Goal: Task Accomplishment & Management: Complete application form

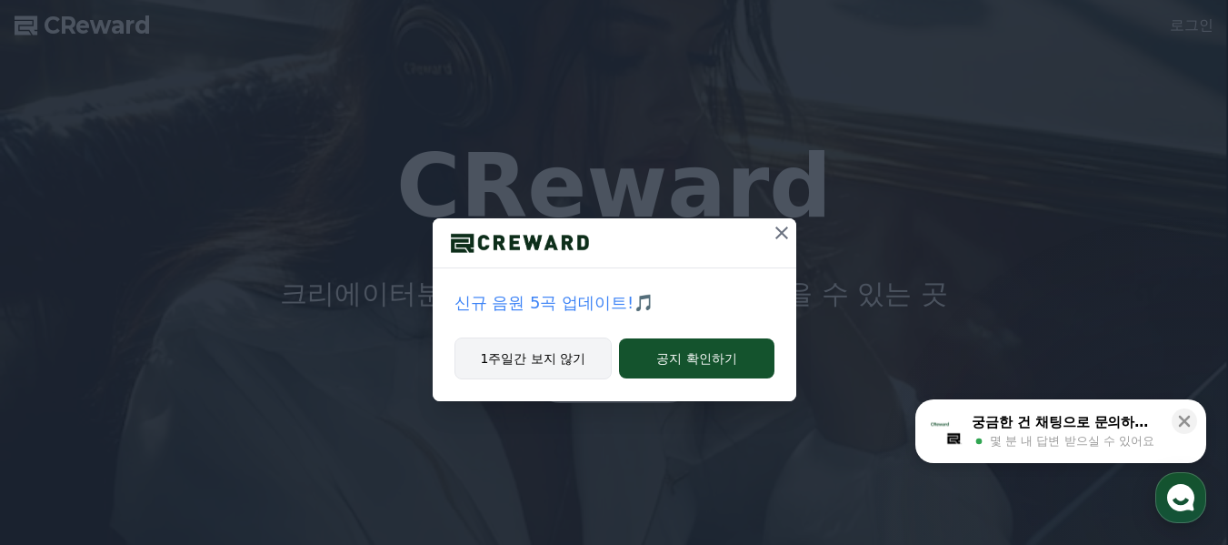
click at [555, 365] on button "1주일간 보지 않기" at bounding box center [534, 358] width 158 height 42
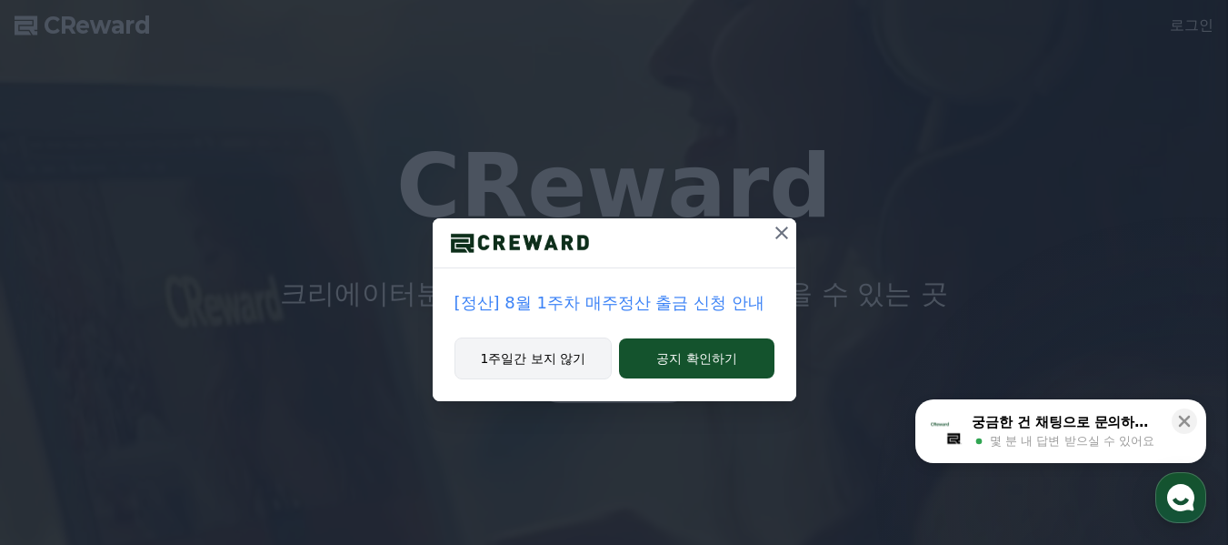
click at [535, 367] on button "1주일간 보지 않기" at bounding box center [534, 358] width 158 height 42
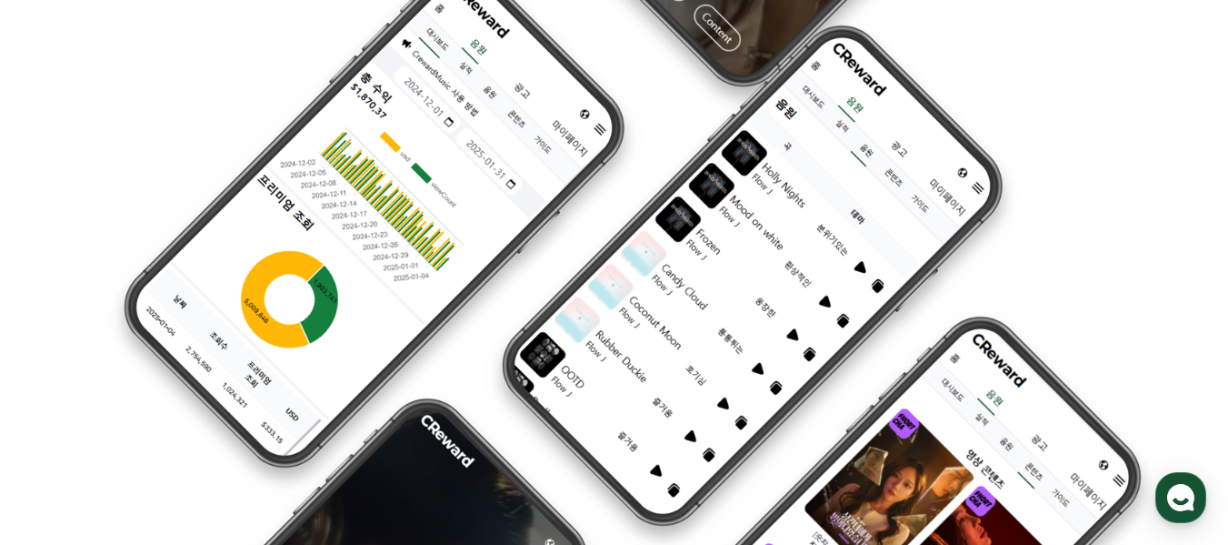
scroll to position [2000, 0]
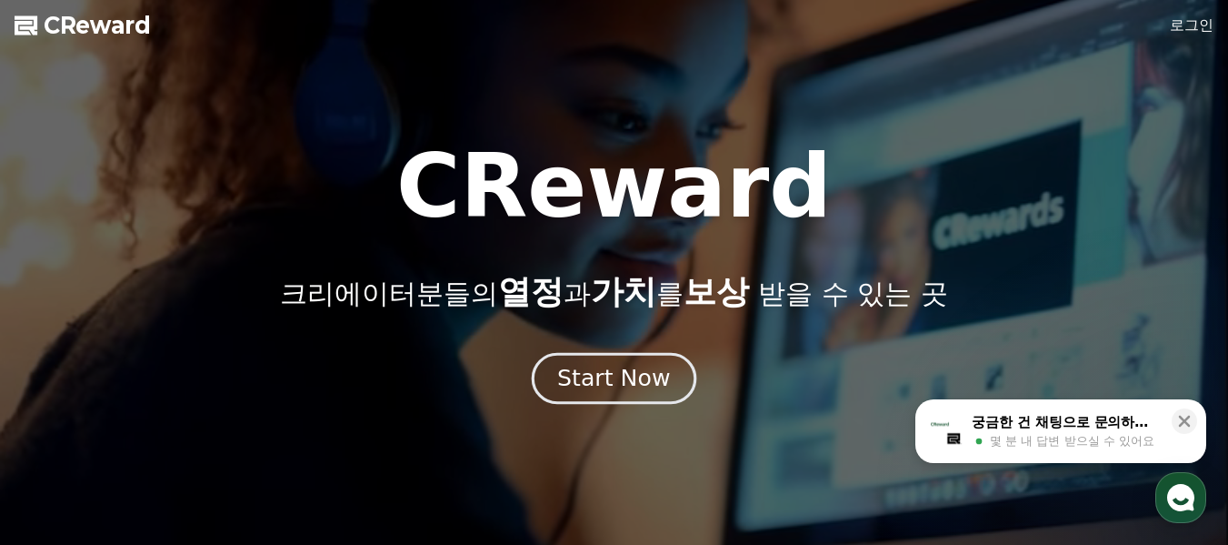
click at [632, 396] on button "Start Now" at bounding box center [614, 378] width 165 height 52
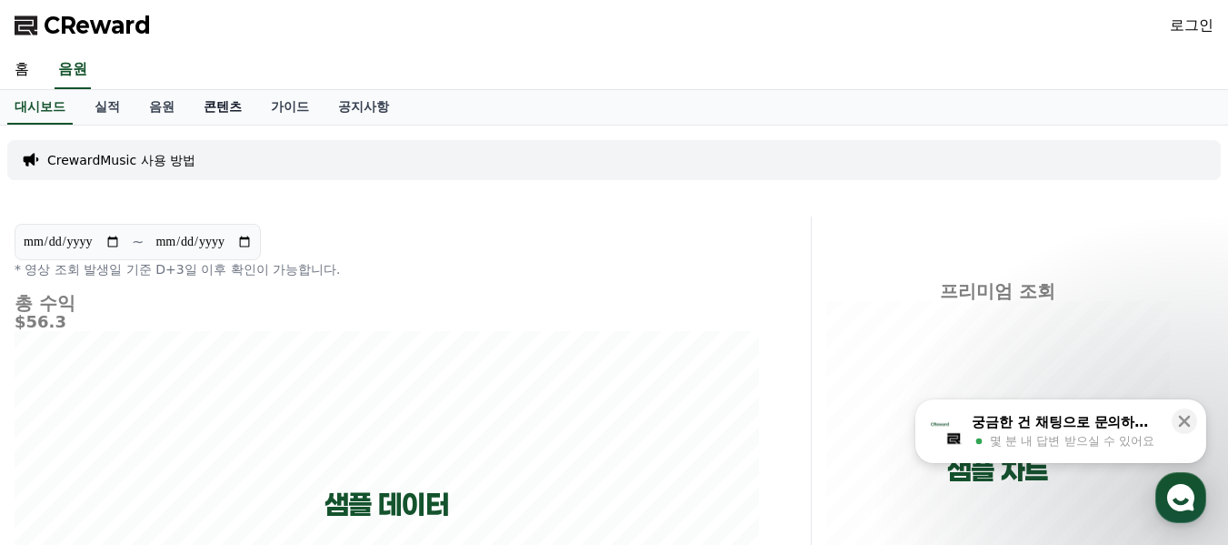
click at [218, 111] on link "콘텐츠" at bounding box center [222, 107] width 67 height 35
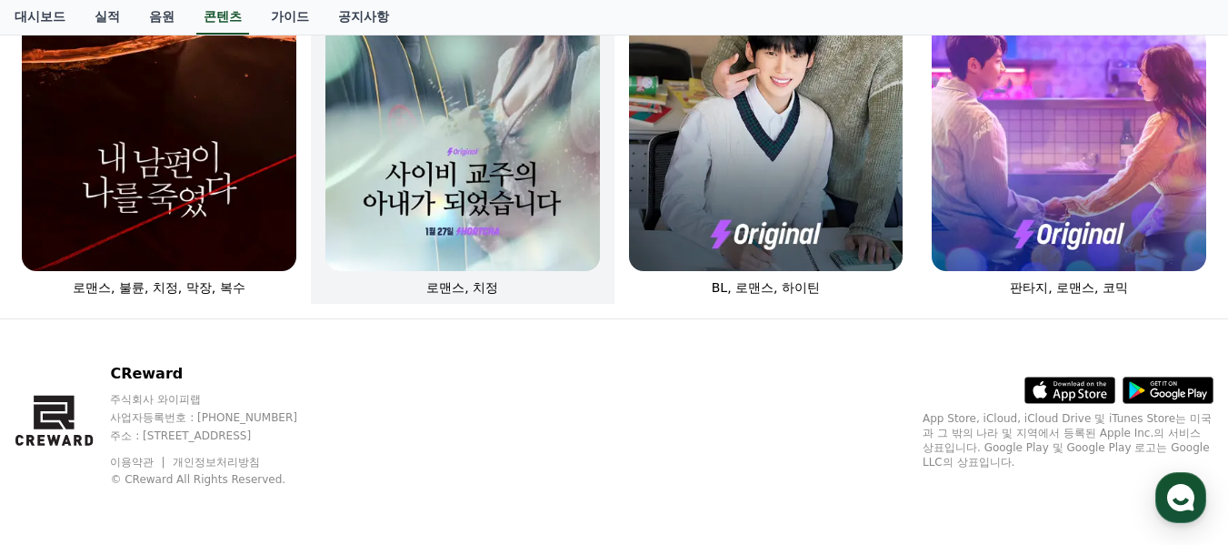
scroll to position [732, 0]
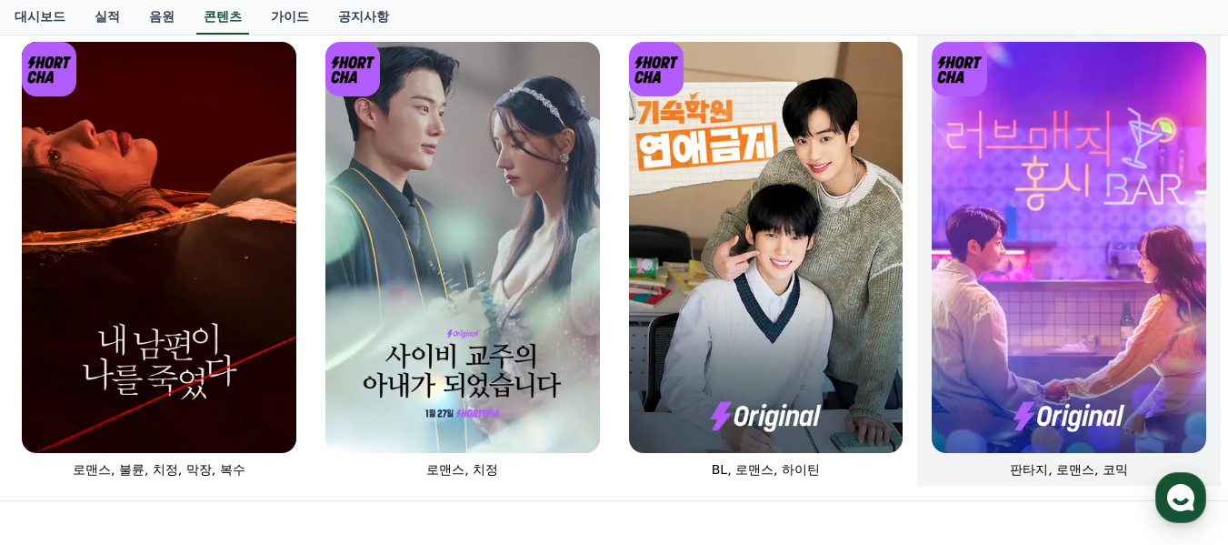
click at [1039, 243] on img at bounding box center [1069, 248] width 275 height 412
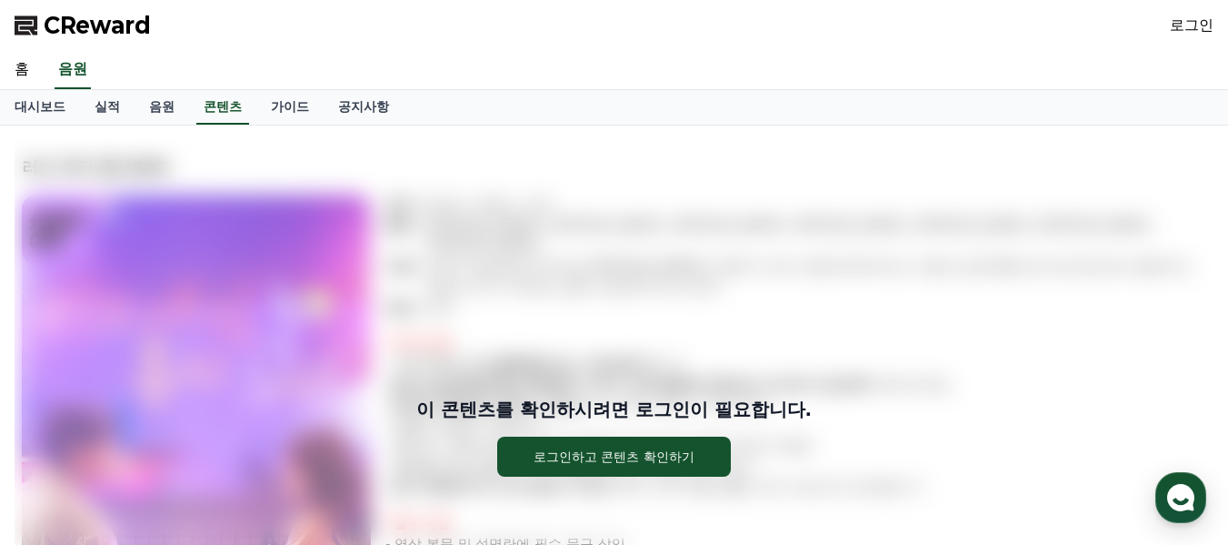
scroll to position [91, 0]
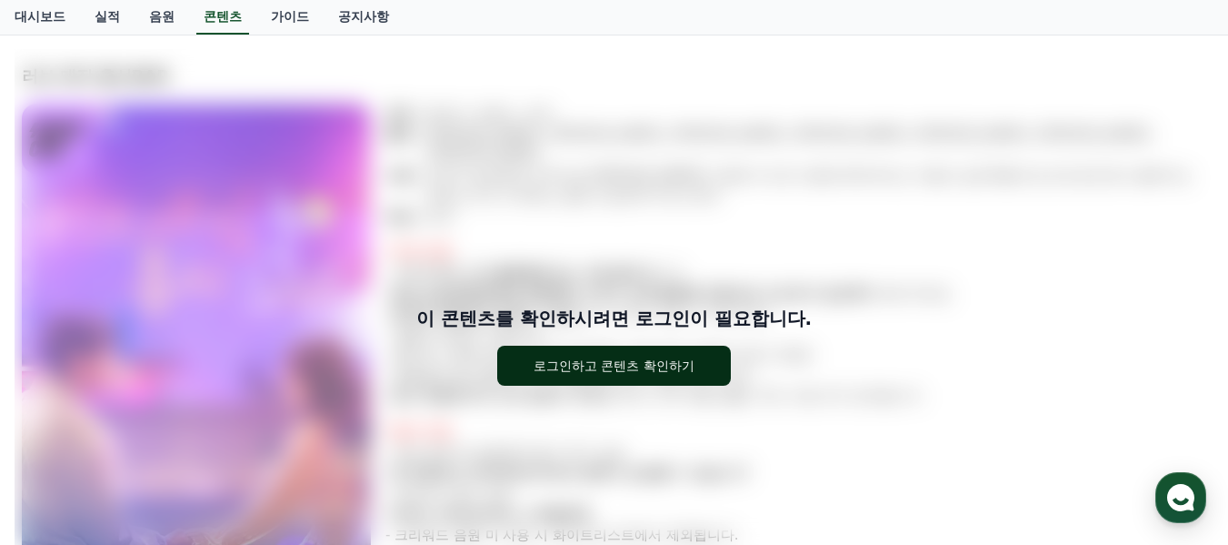
click at [594, 373] on div "로그인하고 콘텐츠 확인하기" at bounding box center [614, 365] width 161 height 18
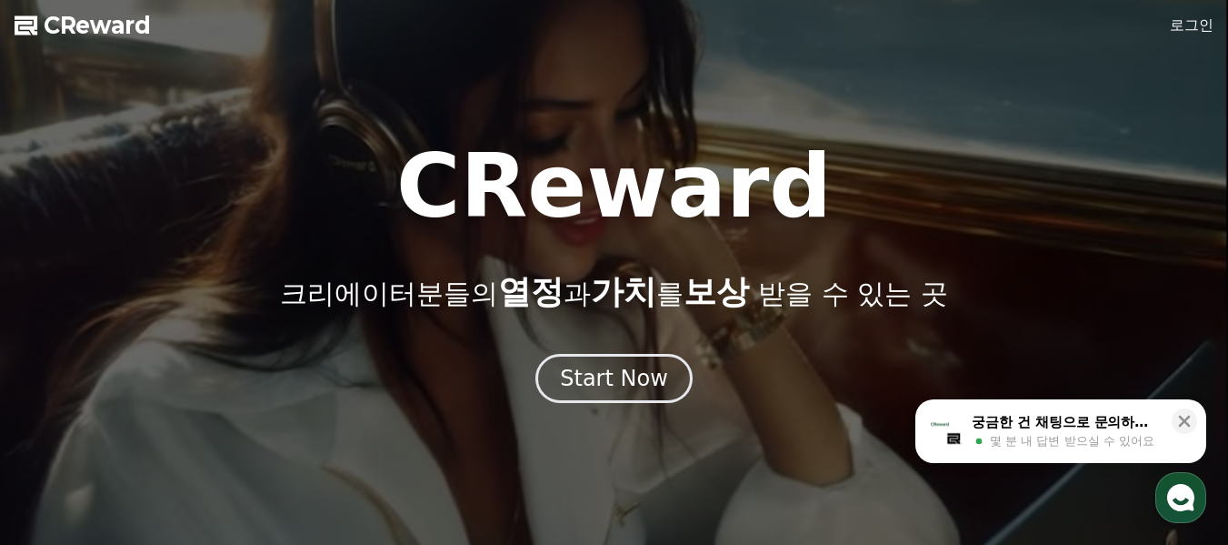
click at [1193, 25] on link "로그인" at bounding box center [1192, 26] width 44 height 22
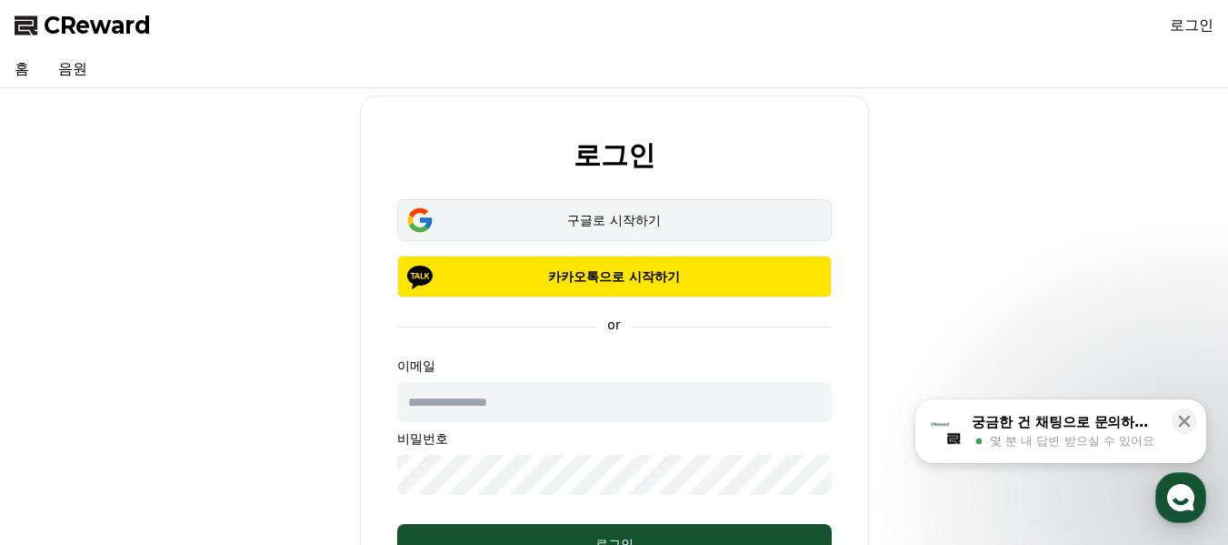
click at [626, 227] on div "구글로 시작하기" at bounding box center [615, 220] width 382 height 18
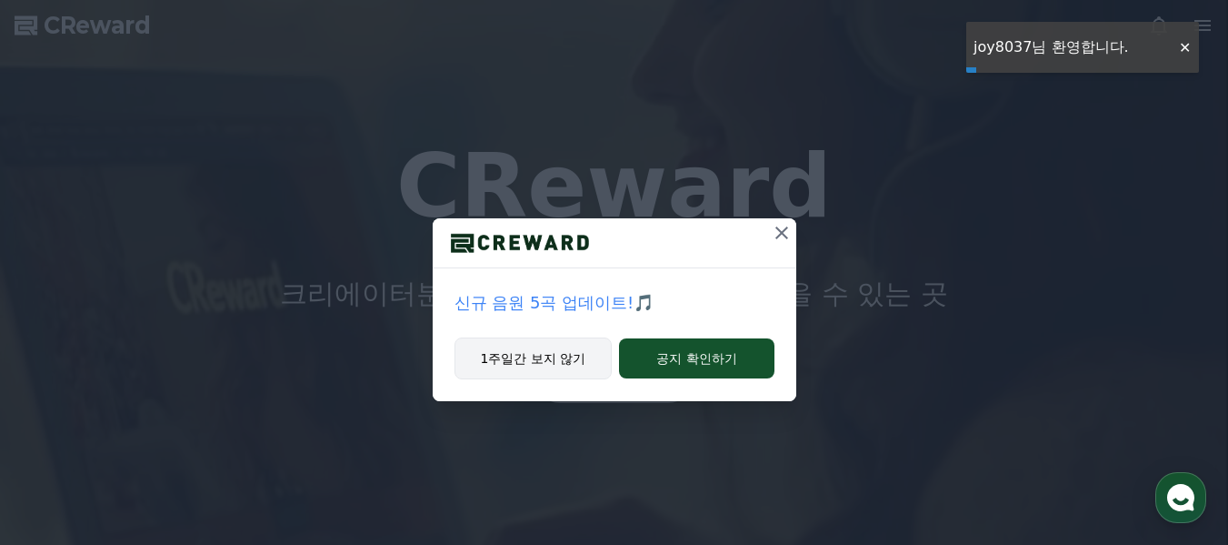
click at [563, 365] on button "1주일간 보지 않기" at bounding box center [534, 358] width 158 height 42
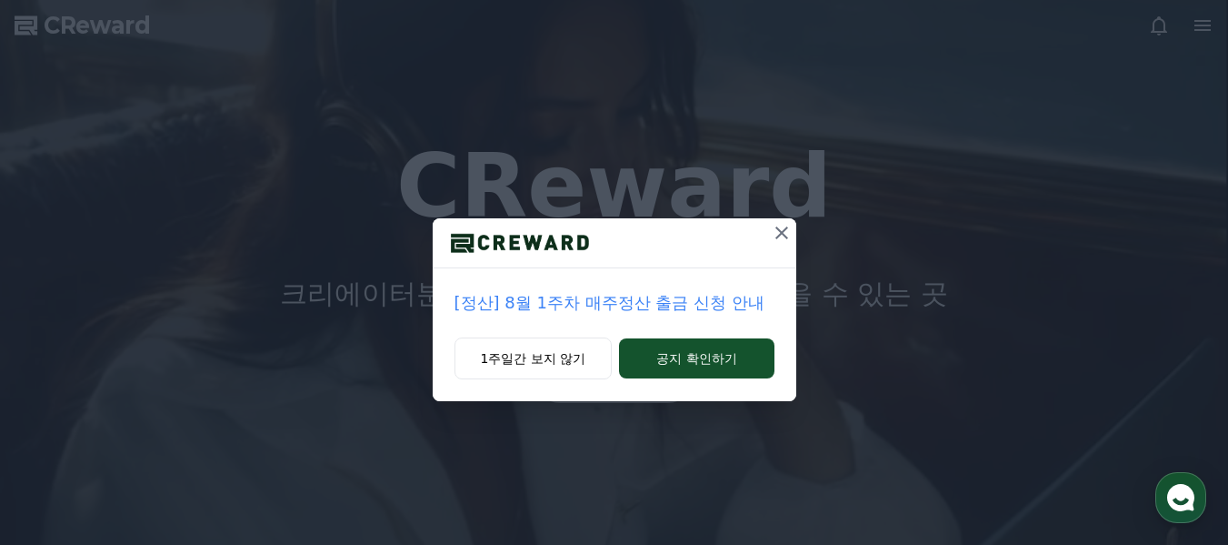
click at [785, 235] on icon at bounding box center [782, 233] width 22 height 22
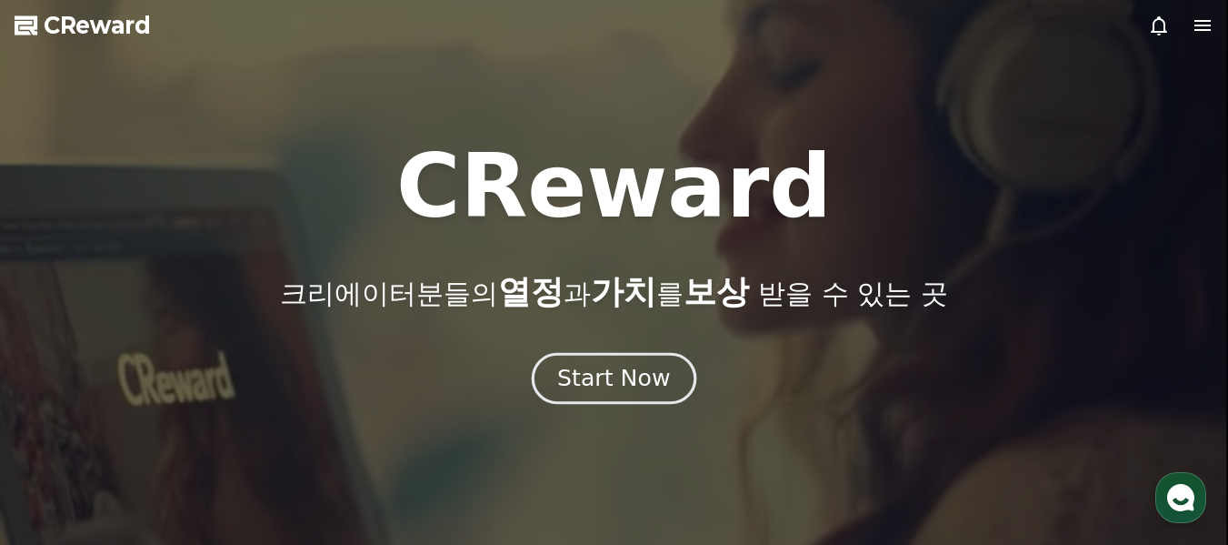
click at [636, 378] on div "Start Now" at bounding box center [613, 378] width 113 height 31
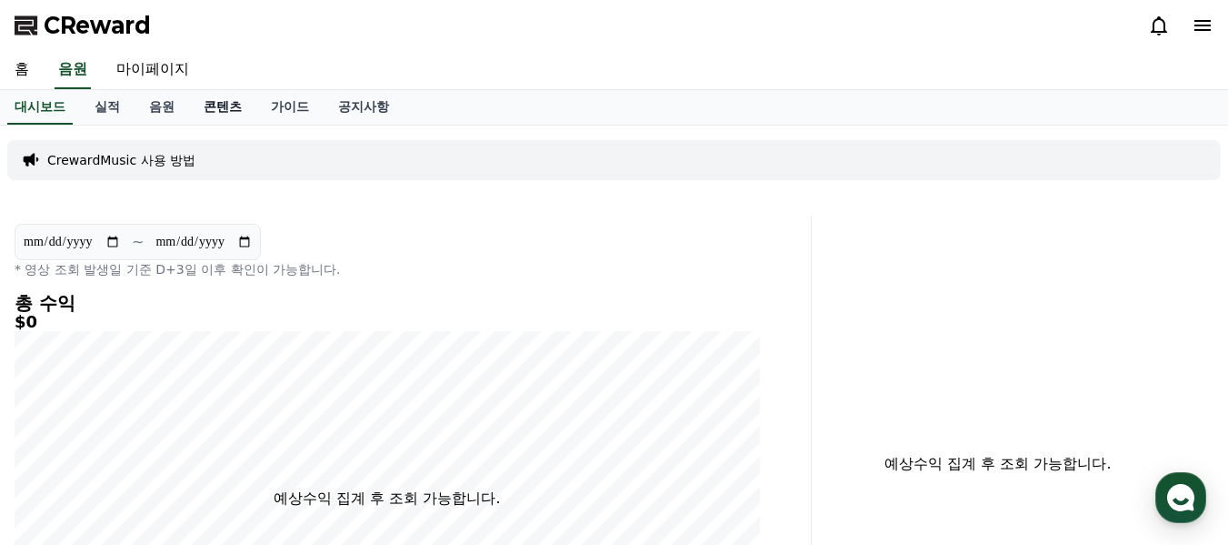
click at [236, 109] on link "콘텐츠" at bounding box center [222, 107] width 67 height 35
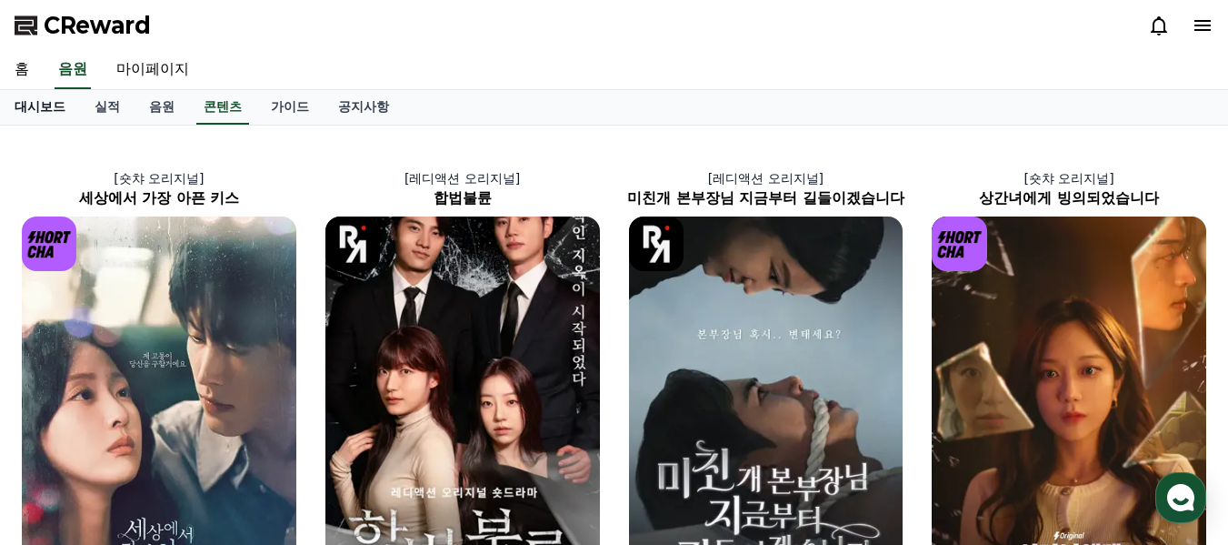
click at [41, 115] on link "대시보드" at bounding box center [40, 107] width 80 height 35
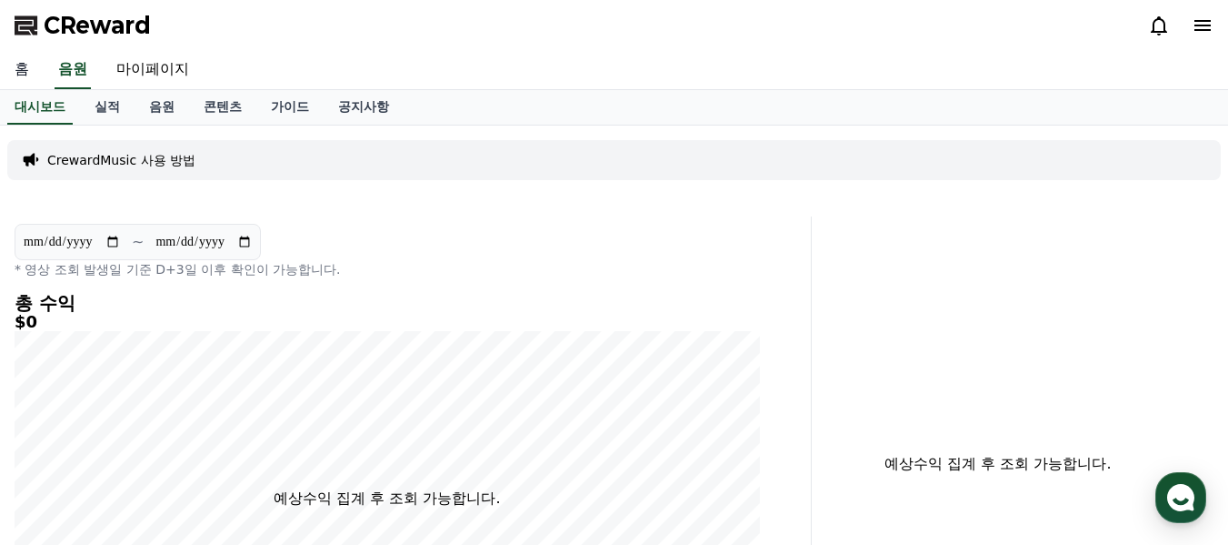
click at [25, 66] on link "홈" at bounding box center [22, 70] width 44 height 38
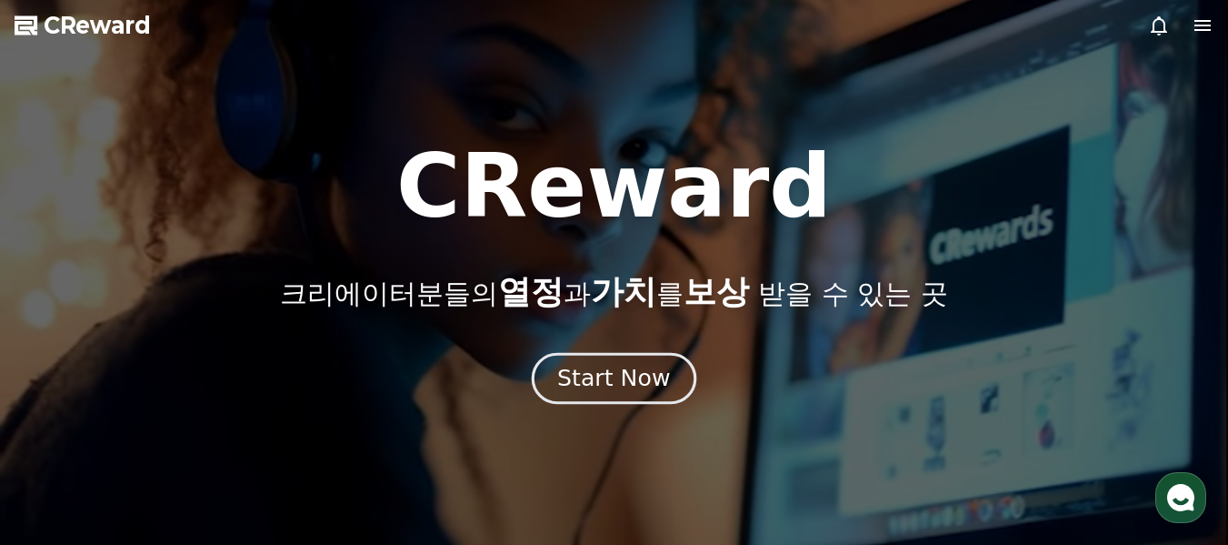
click at [631, 378] on div "Start Now" at bounding box center [613, 378] width 113 height 31
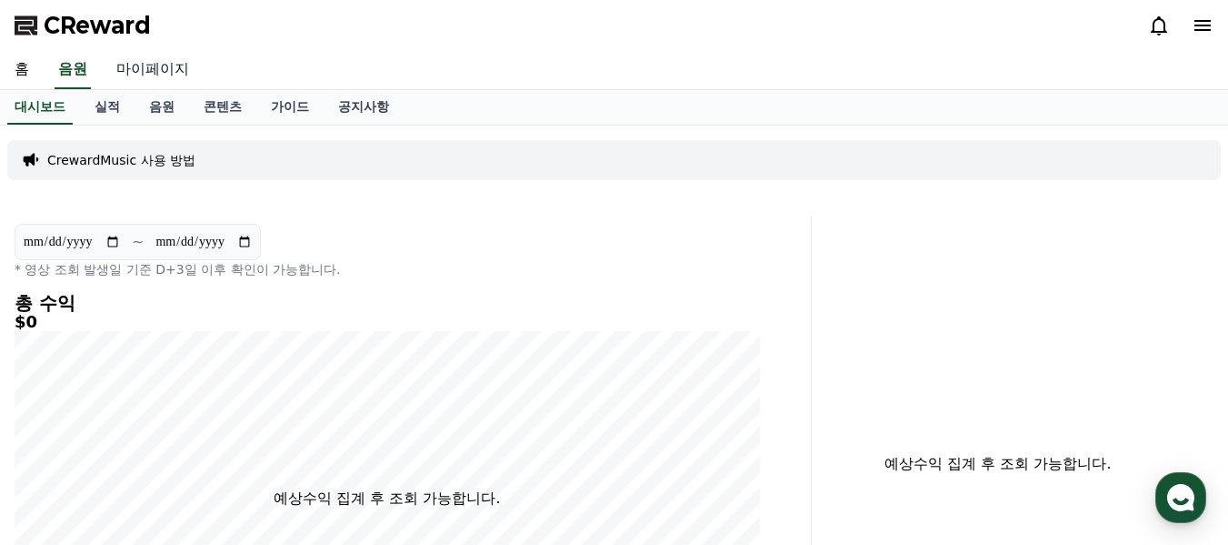
click at [135, 63] on link "마이페이지" at bounding box center [153, 70] width 102 height 38
select select "**********"
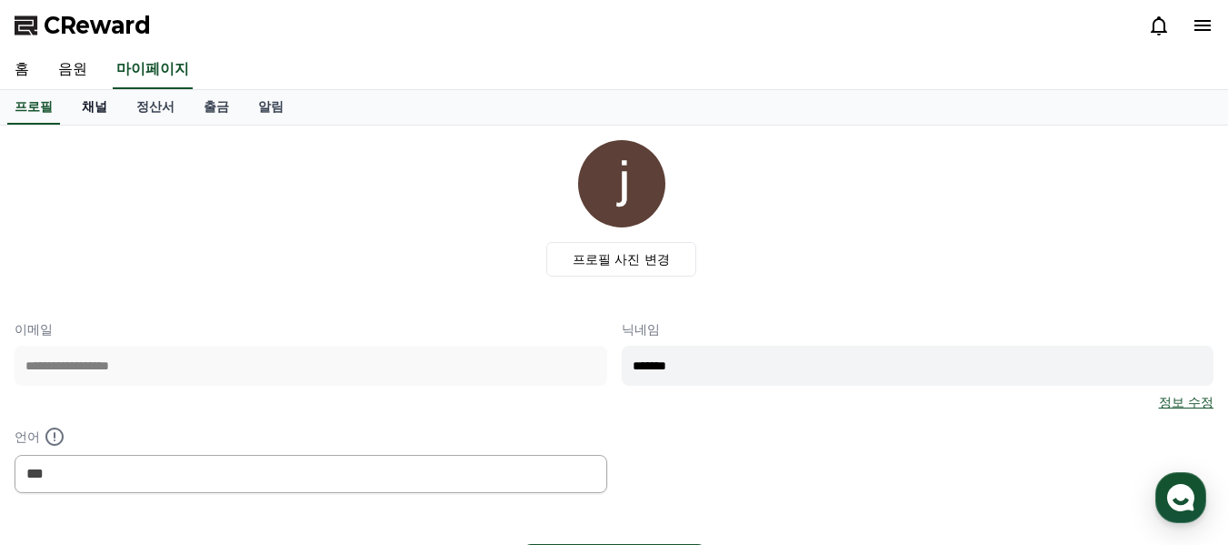
click at [88, 105] on link "채널" at bounding box center [94, 107] width 55 height 35
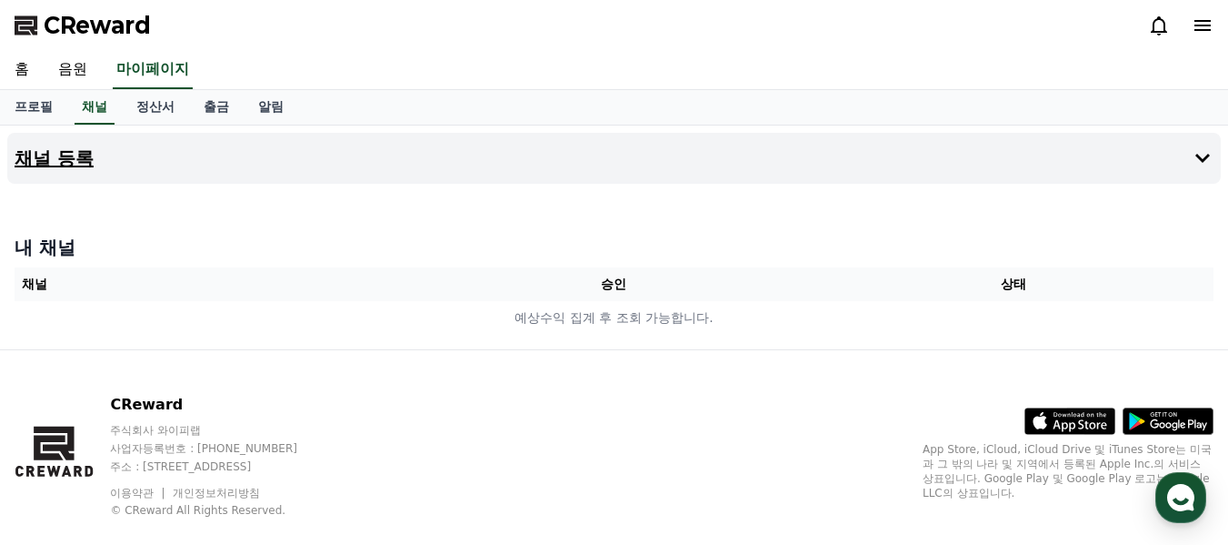
click at [132, 149] on button "채널 등록" at bounding box center [614, 158] width 1214 height 51
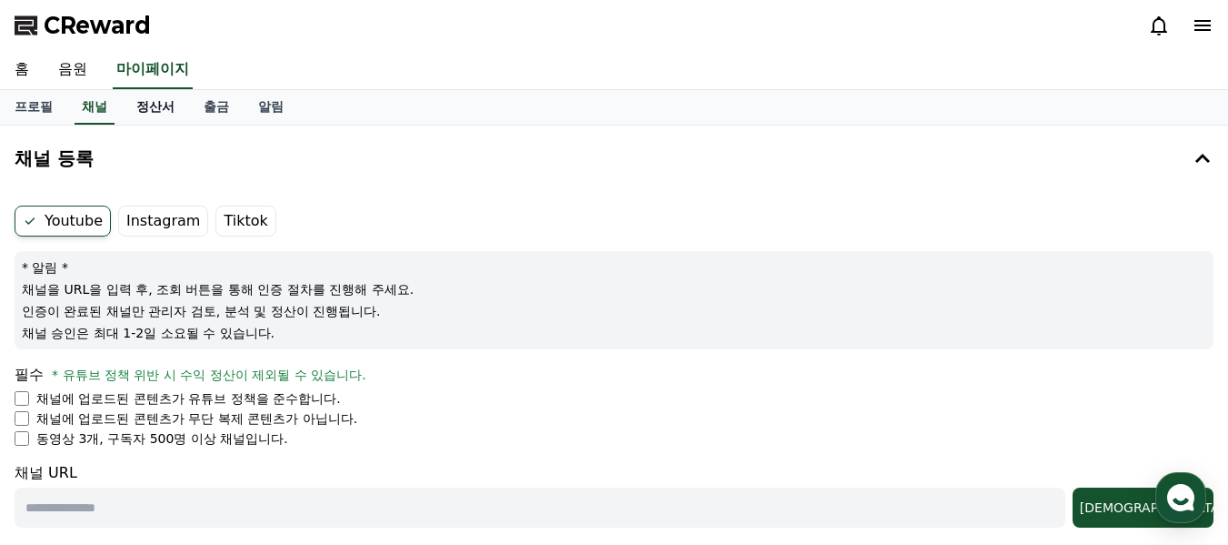
click at [165, 116] on link "정산서" at bounding box center [155, 107] width 67 height 35
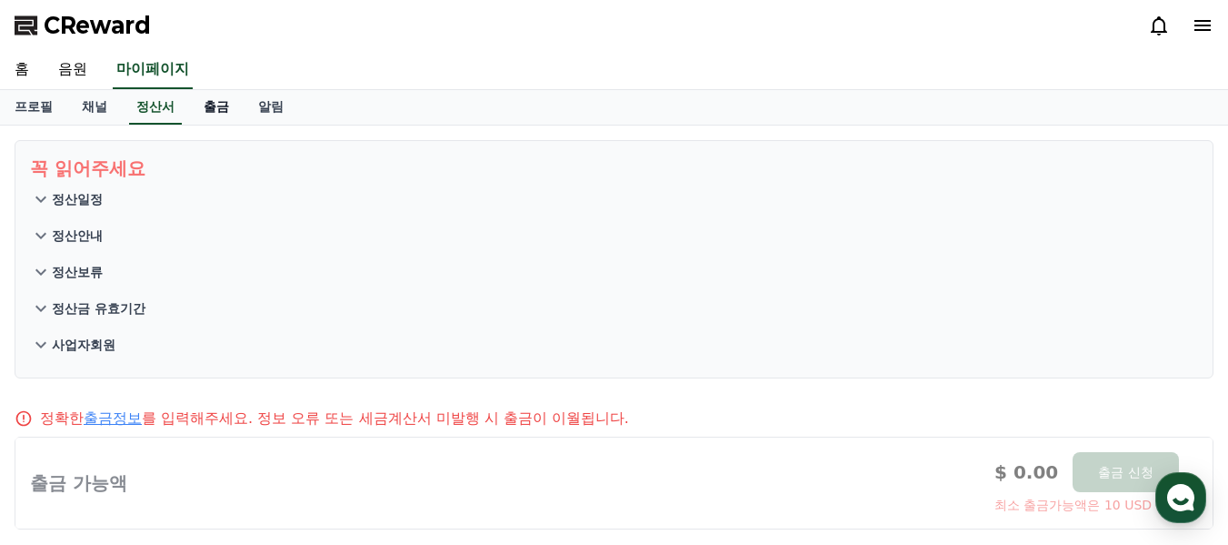
click at [205, 107] on link "출금" at bounding box center [216, 107] width 55 height 35
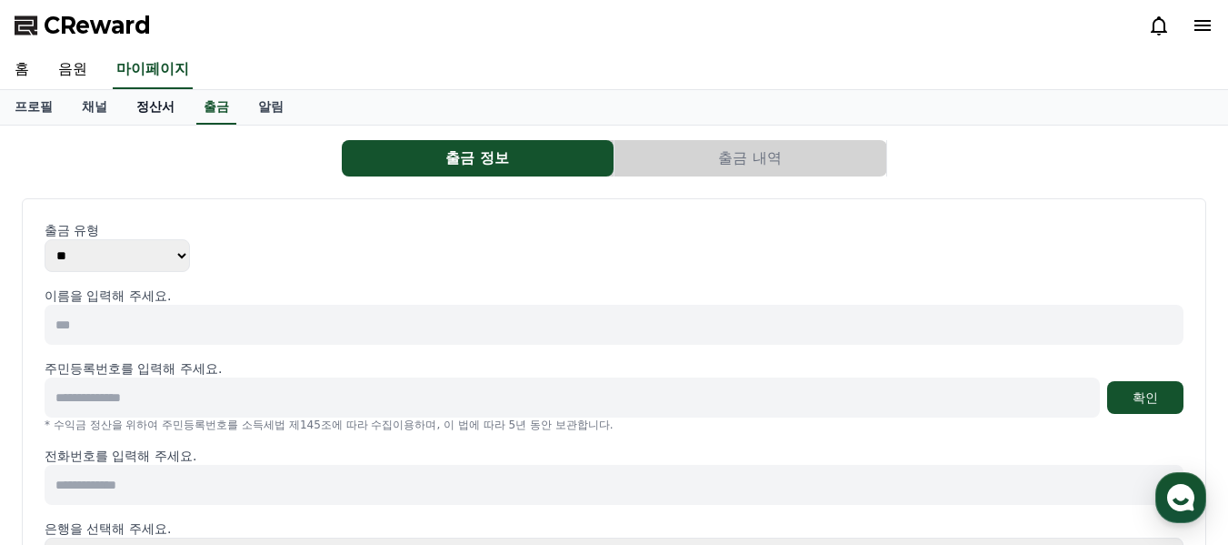
click at [161, 113] on link "정산서" at bounding box center [155, 107] width 67 height 35
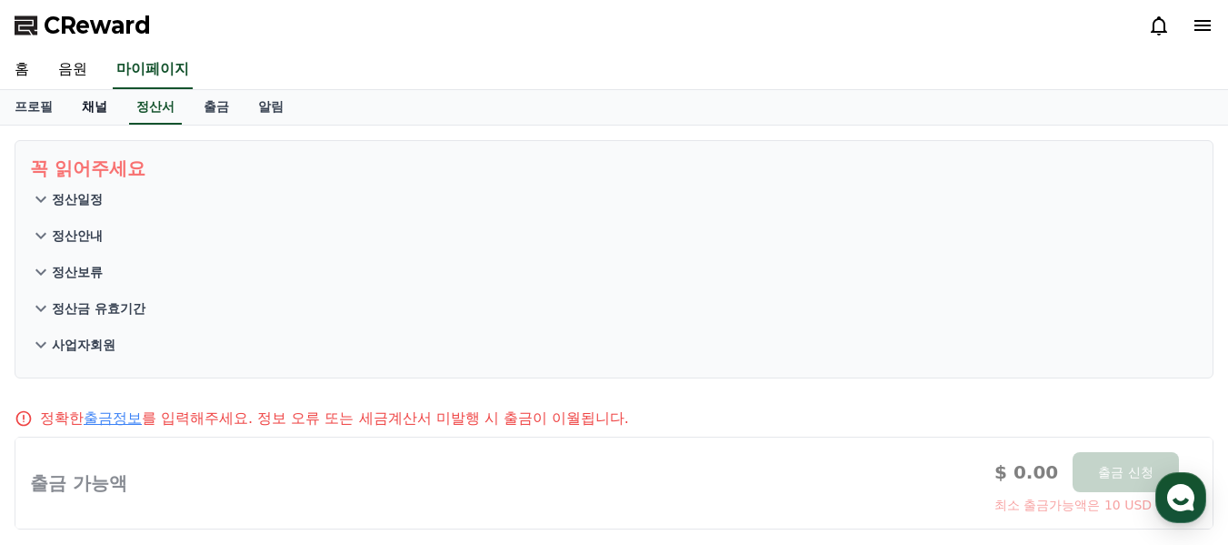
click at [103, 109] on link "채널" at bounding box center [94, 107] width 55 height 35
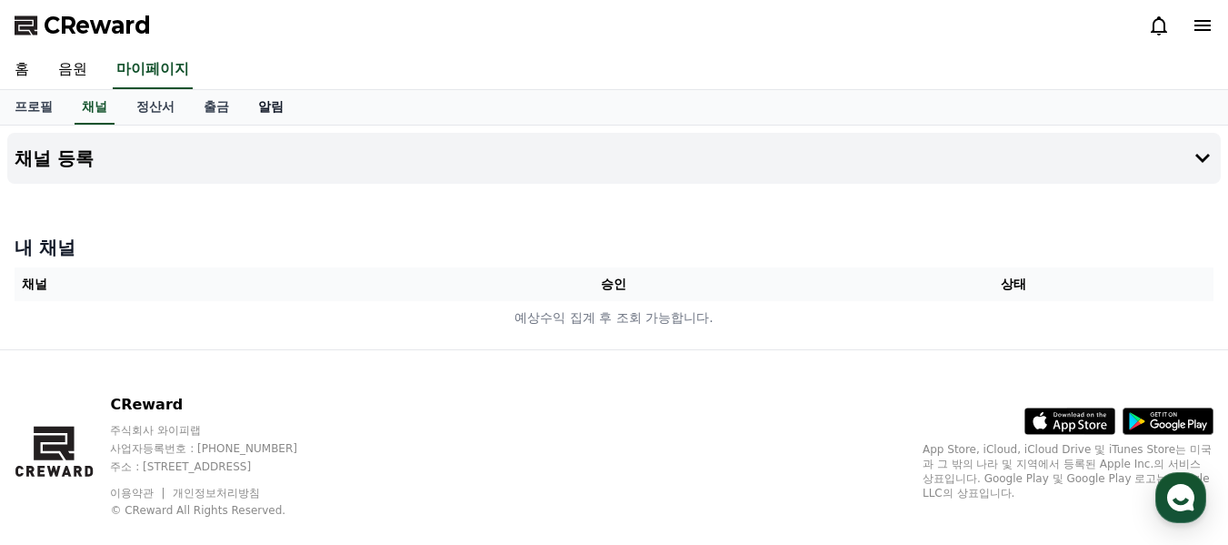
click at [270, 109] on link "알림" at bounding box center [271, 107] width 55 height 35
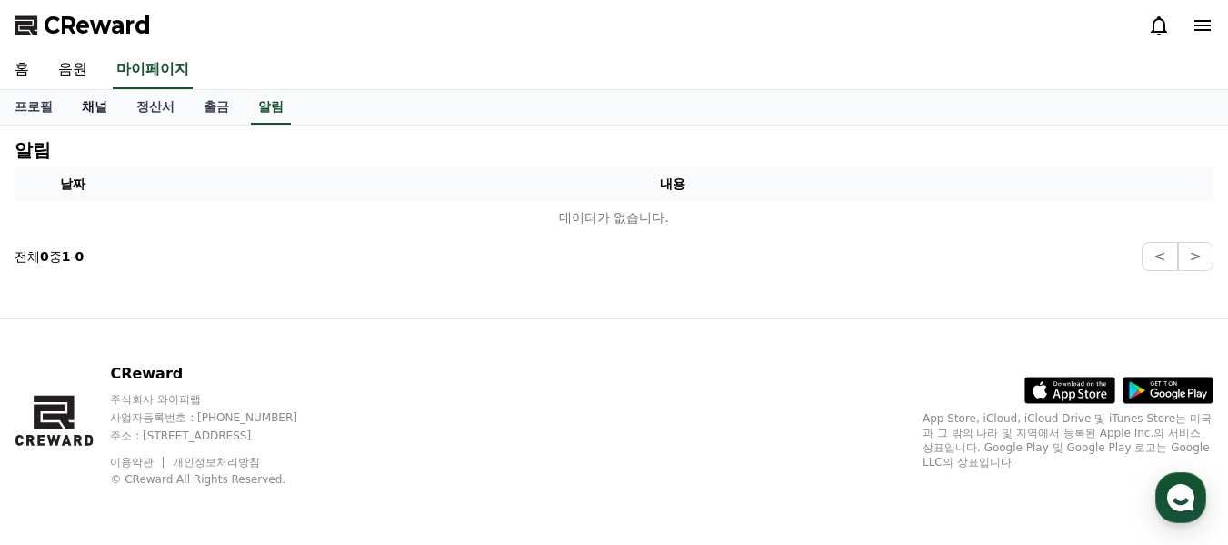
click at [102, 110] on link "채널" at bounding box center [94, 107] width 55 height 35
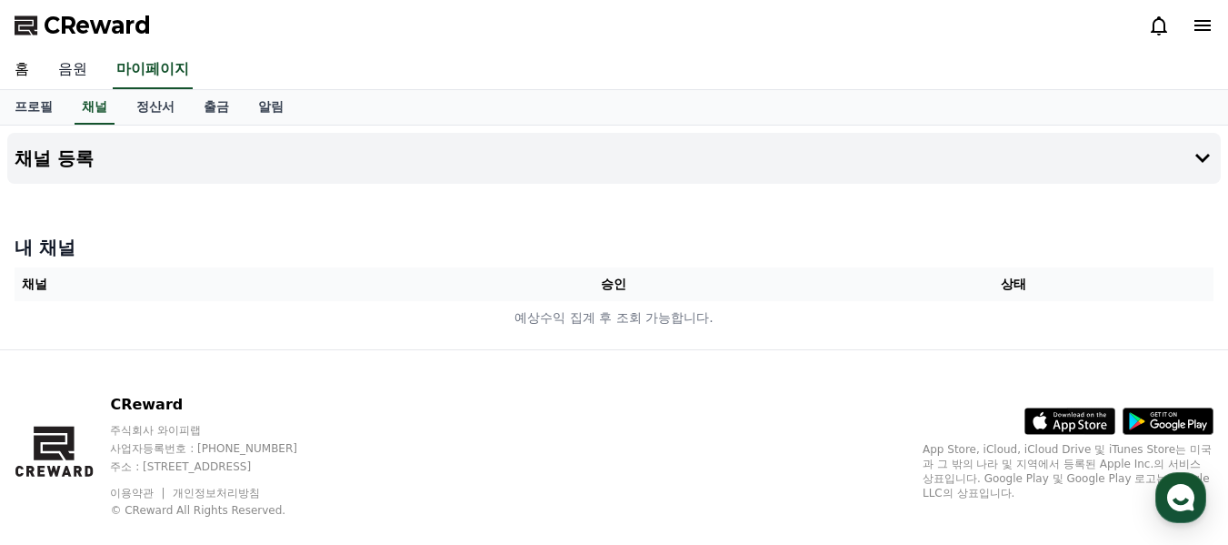
click at [73, 63] on link "음원" at bounding box center [73, 70] width 58 height 38
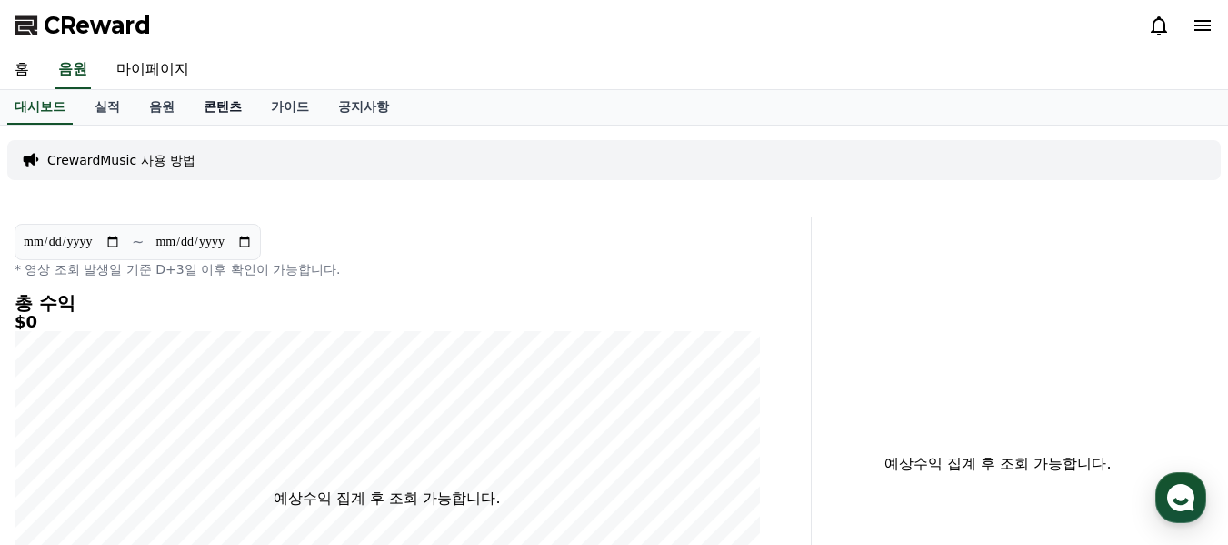
click at [222, 107] on link "콘텐츠" at bounding box center [222, 107] width 67 height 35
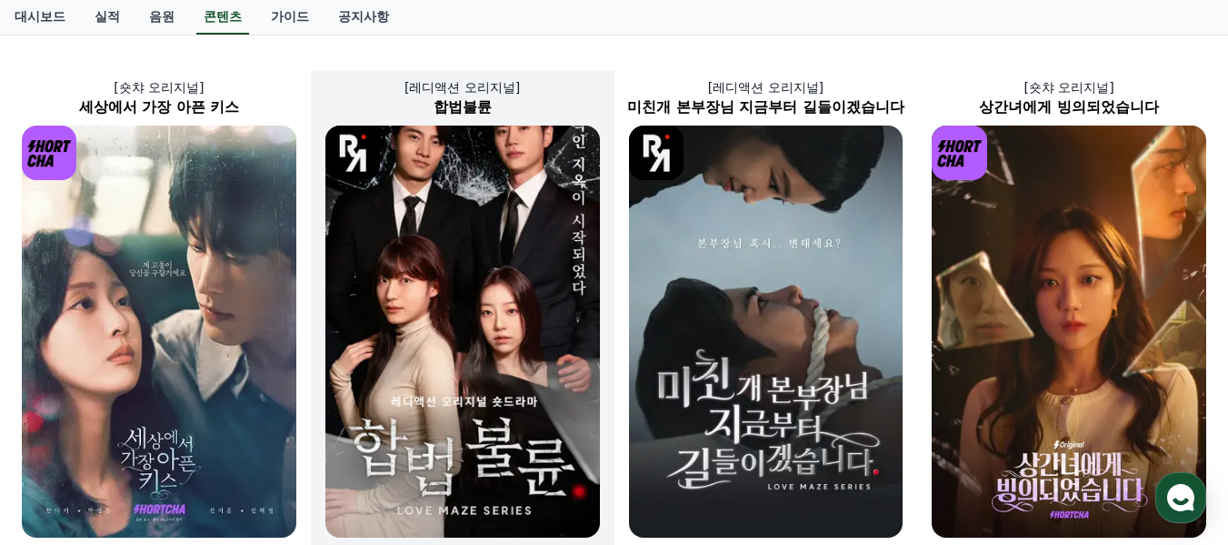
scroll to position [182, 0]
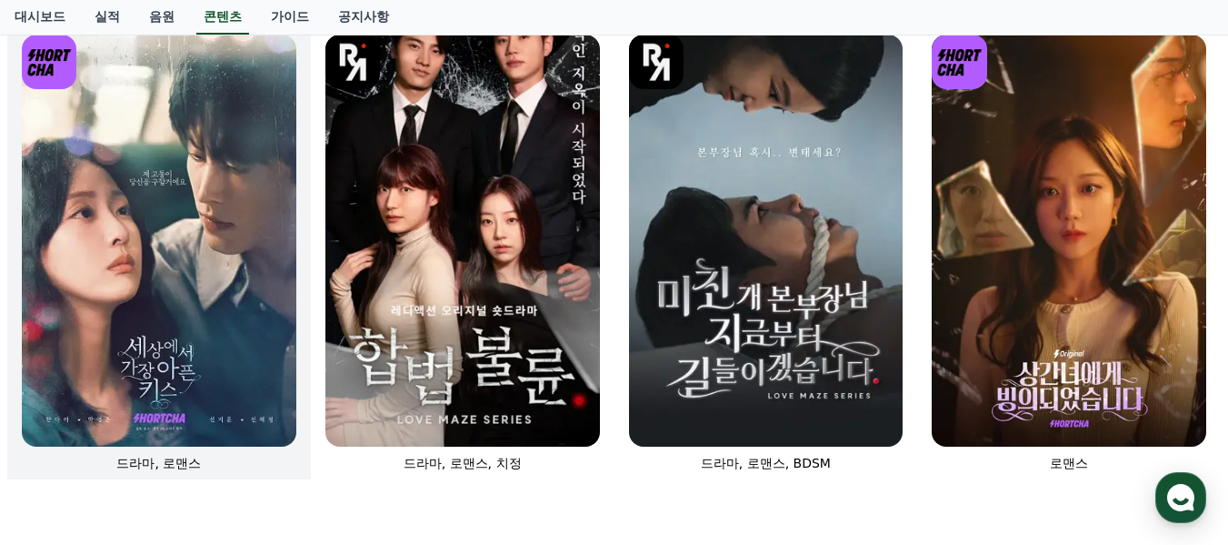
click at [222, 296] on img at bounding box center [159, 241] width 275 height 412
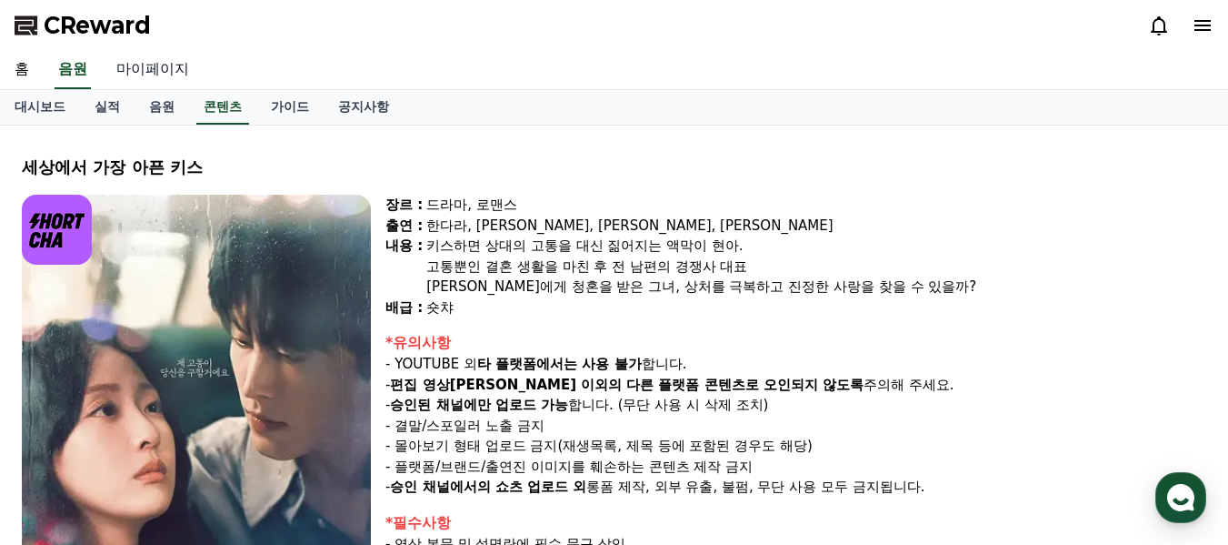
click at [168, 75] on link "마이페이지" at bounding box center [153, 70] width 102 height 38
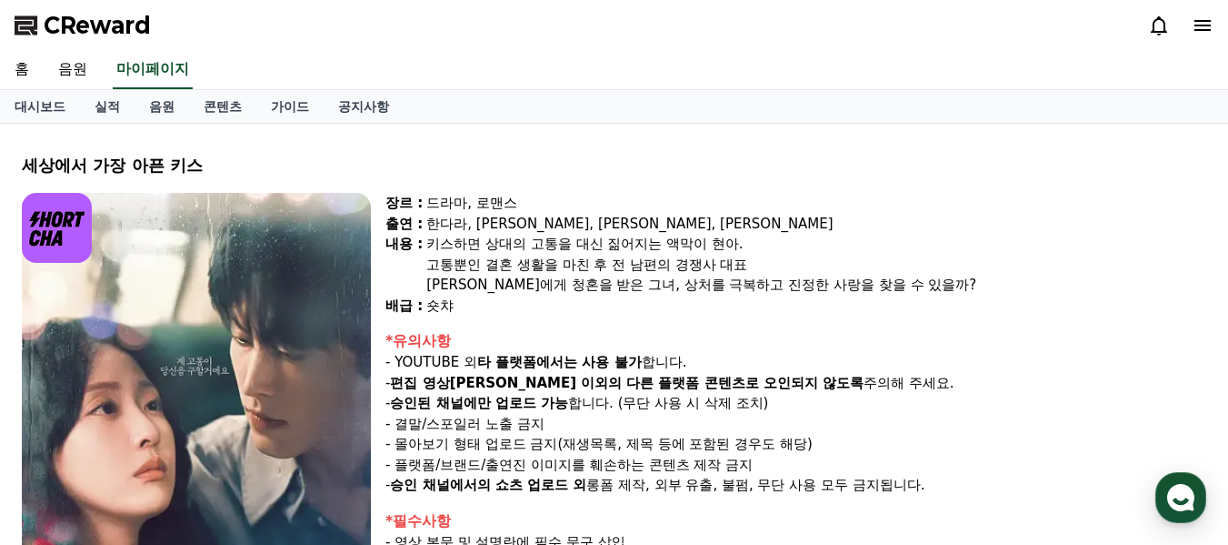
select select "**********"
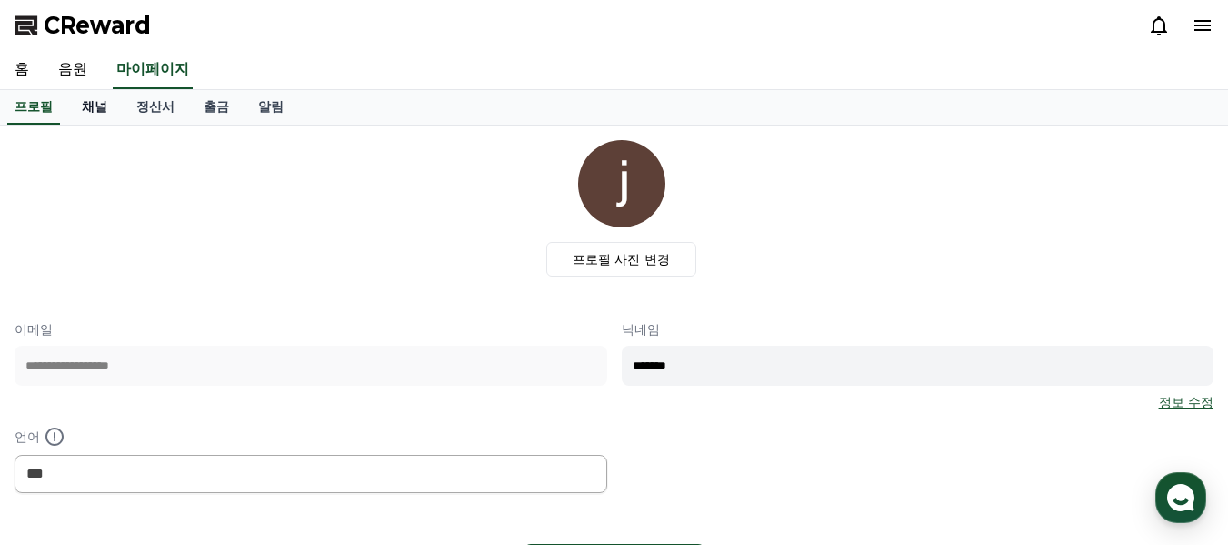
click at [90, 99] on link "채널" at bounding box center [94, 107] width 55 height 35
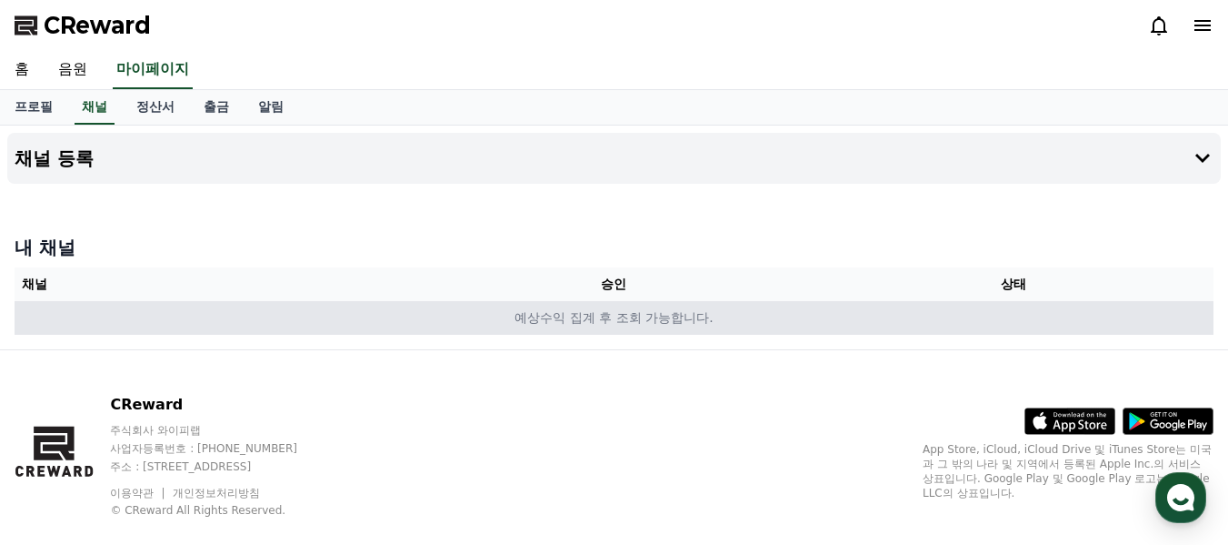
scroll to position [31, 0]
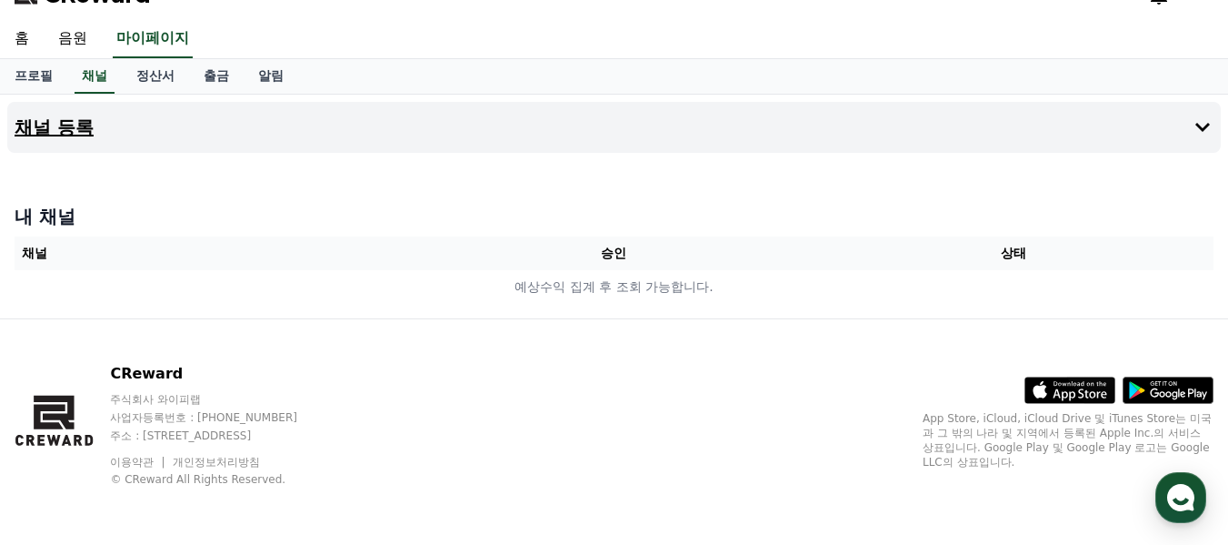
click at [1188, 124] on button "채널 등록" at bounding box center [614, 127] width 1214 height 51
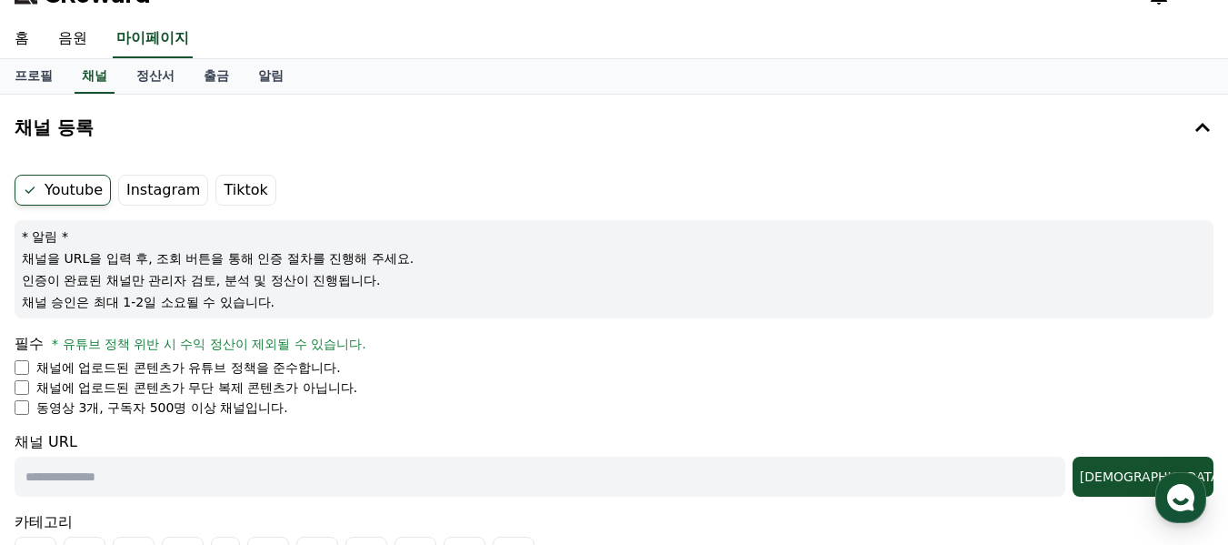
click at [195, 465] on input "text" at bounding box center [540, 476] width 1051 height 40
paste input "**********"
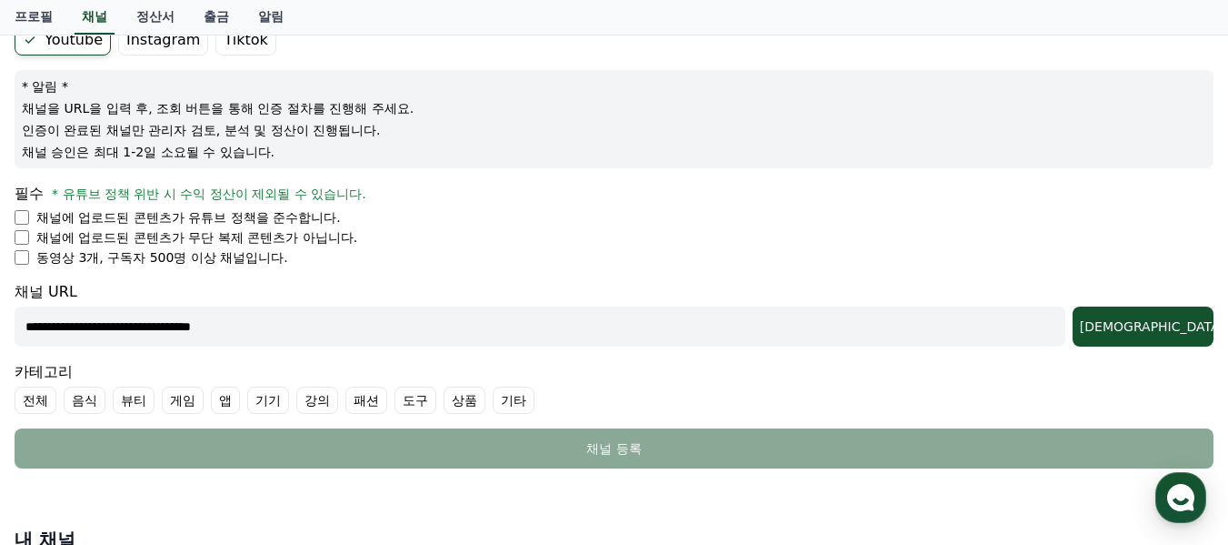
scroll to position [213, 0]
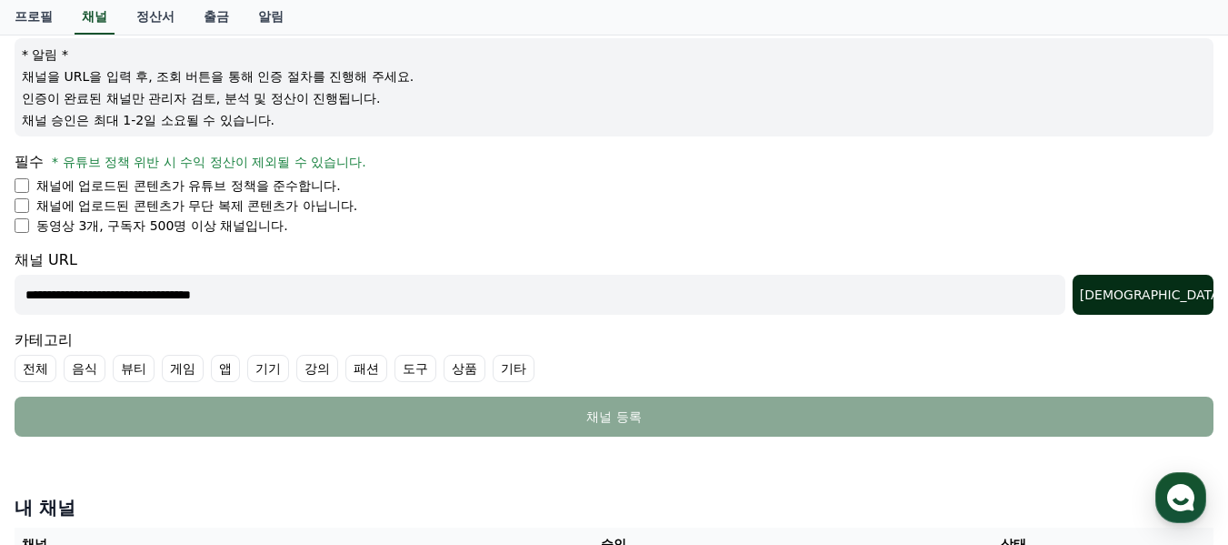
click at [1190, 296] on div "조회" at bounding box center [1143, 294] width 126 height 18
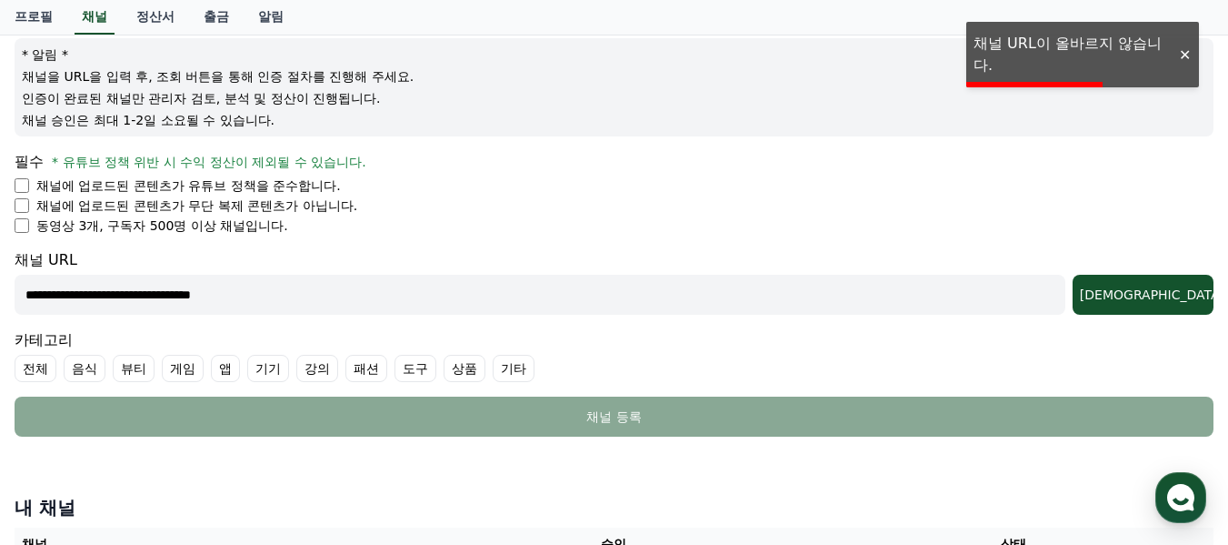
click at [1184, 57] on div at bounding box center [1184, 54] width 29 height 17
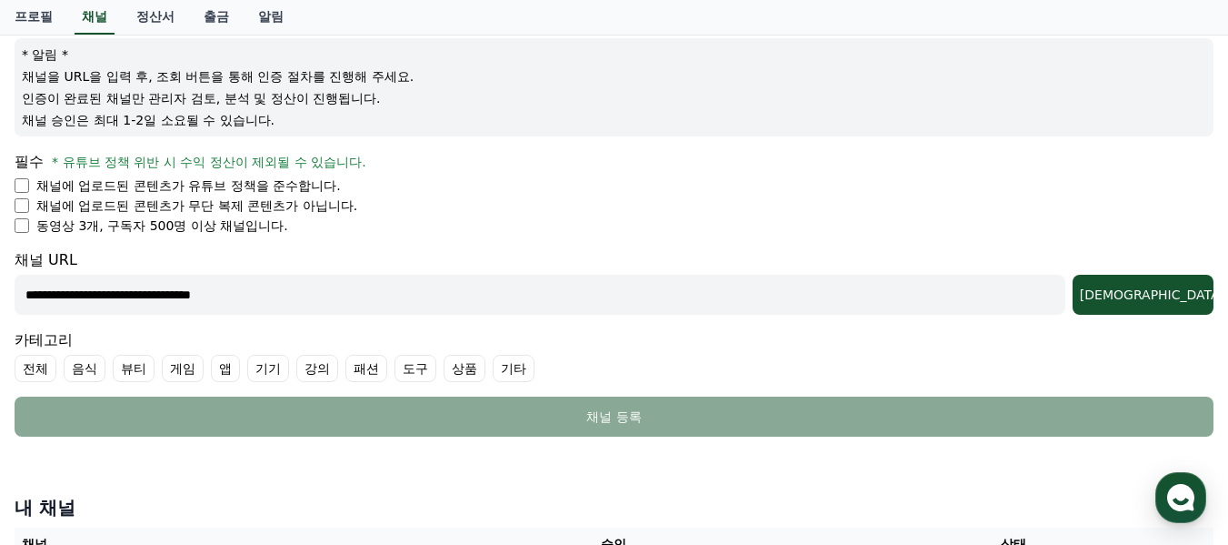
click at [353, 292] on input "**********" at bounding box center [540, 295] width 1051 height 40
drag, startPoint x: 368, startPoint y: 304, endPoint x: 2, endPoint y: 285, distance: 366.9
click at [2, 285] on div "**********" at bounding box center [614, 261] width 1228 height 696
paste input "**********"
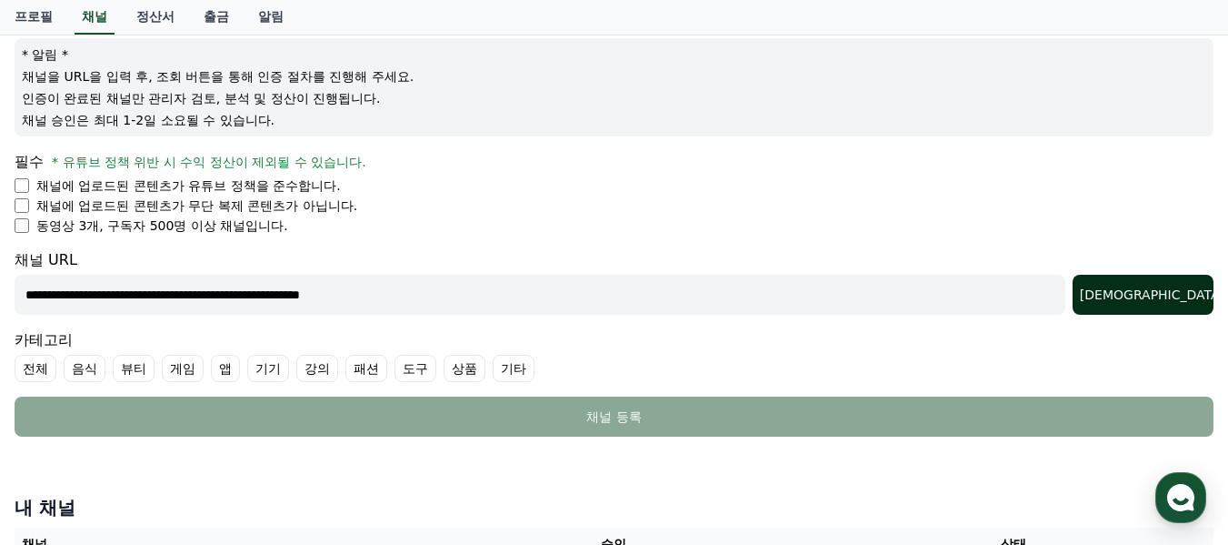
type input "**********"
click at [1196, 298] on div "조회" at bounding box center [1143, 294] width 126 height 18
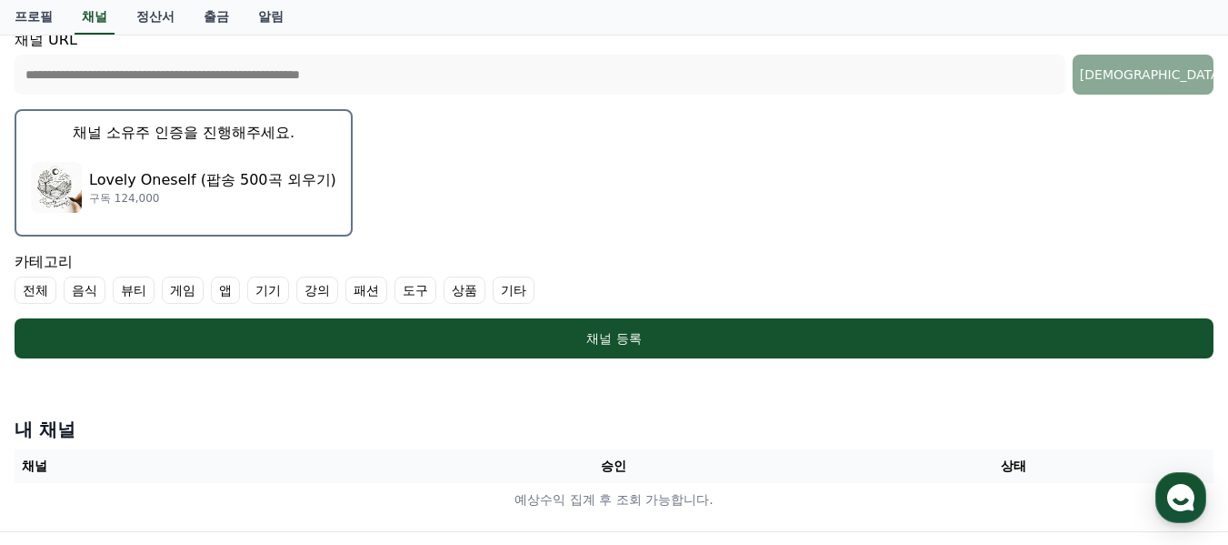
scroll to position [485, 0]
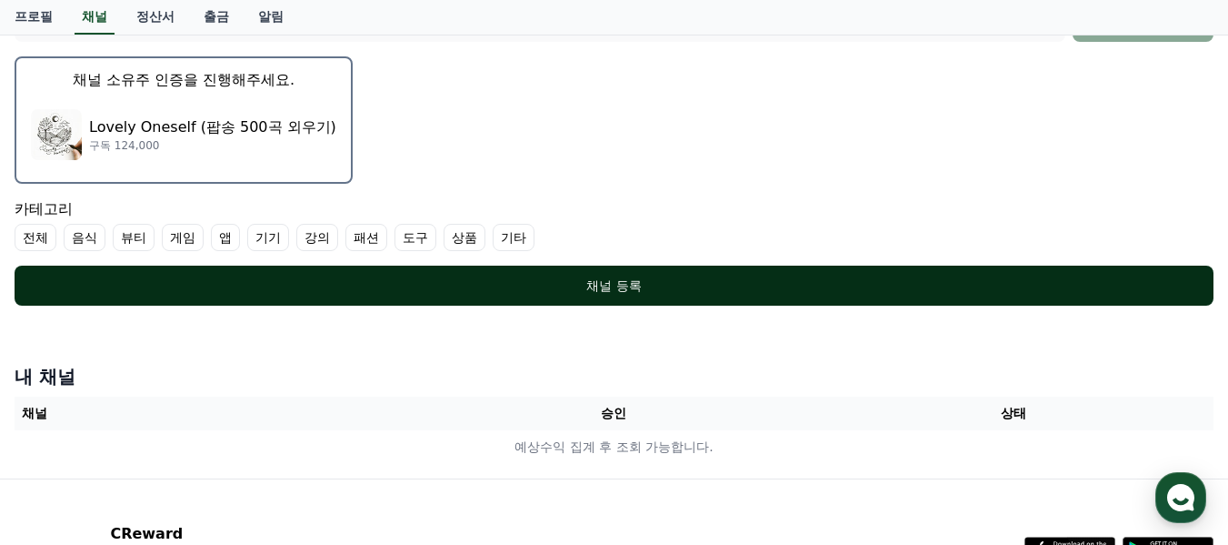
click at [609, 290] on div "채널 등록" at bounding box center [614, 285] width 1126 height 18
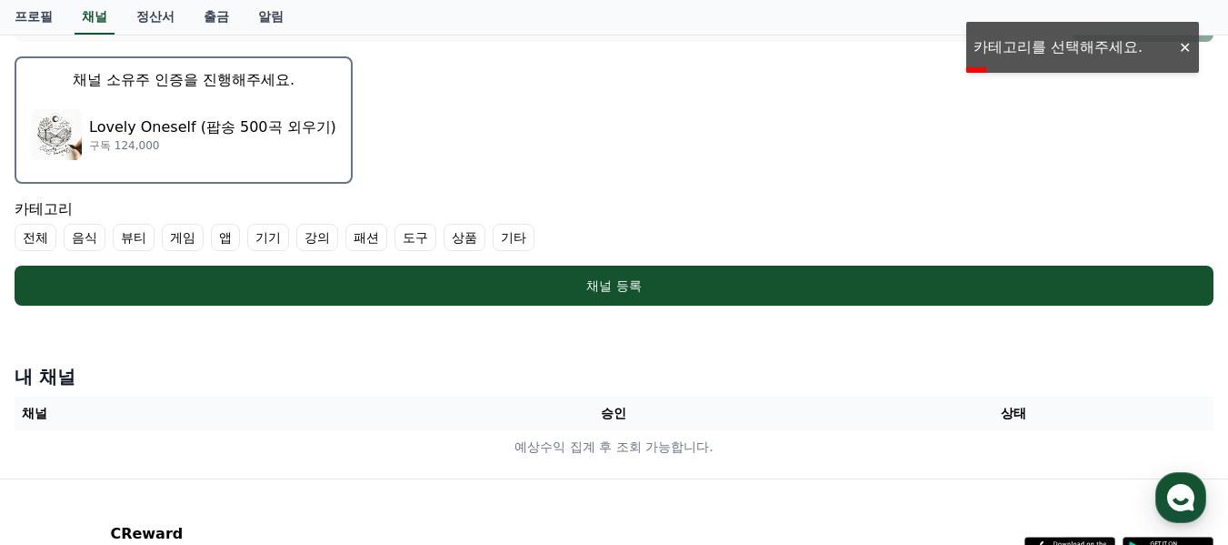
click at [506, 236] on label "기타" at bounding box center [514, 237] width 42 height 27
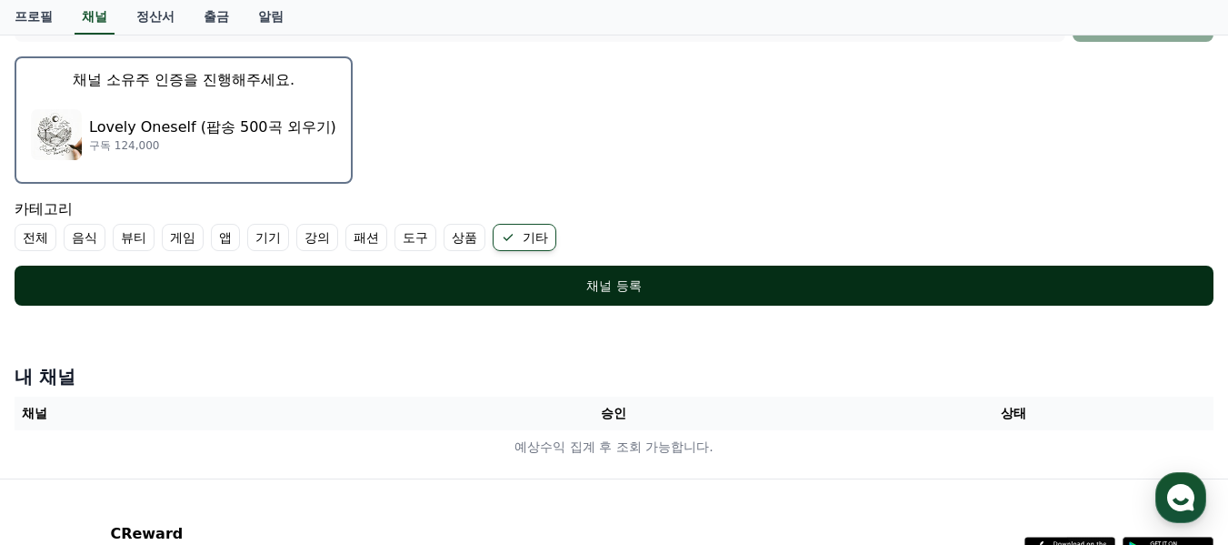
click at [653, 286] on div "채널 등록" at bounding box center [614, 285] width 1126 height 18
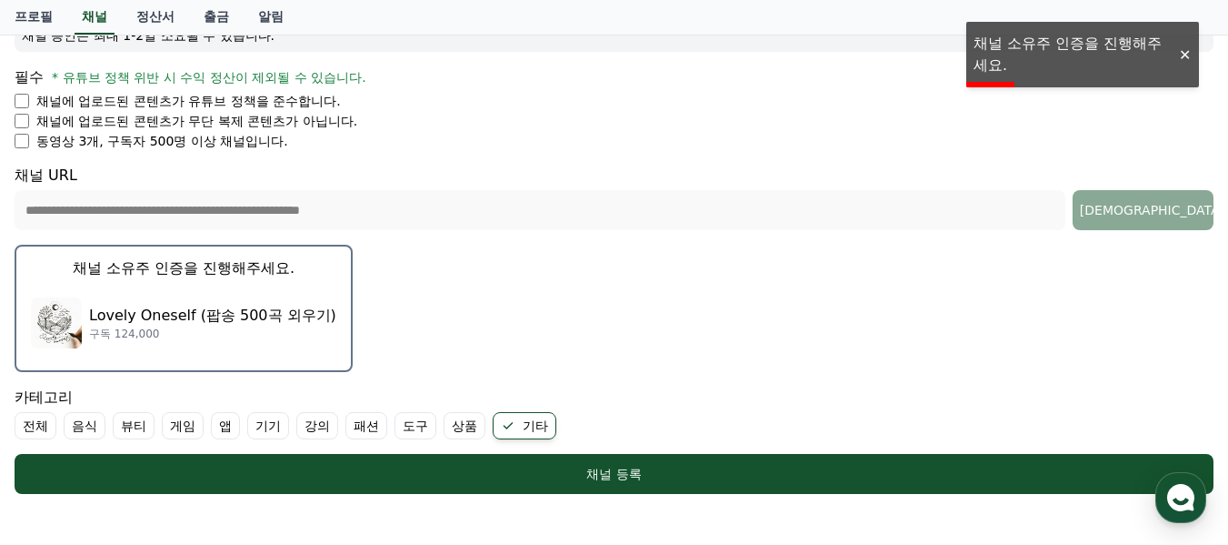
scroll to position [282, 0]
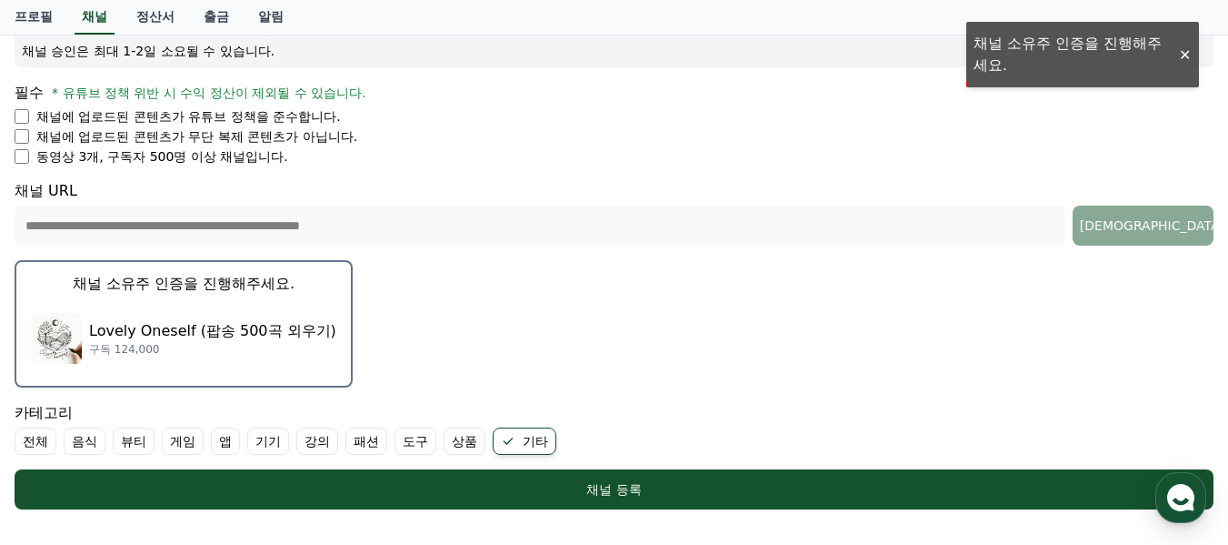
click at [1070, 67] on form "**********" at bounding box center [614, 216] width 1199 height 585
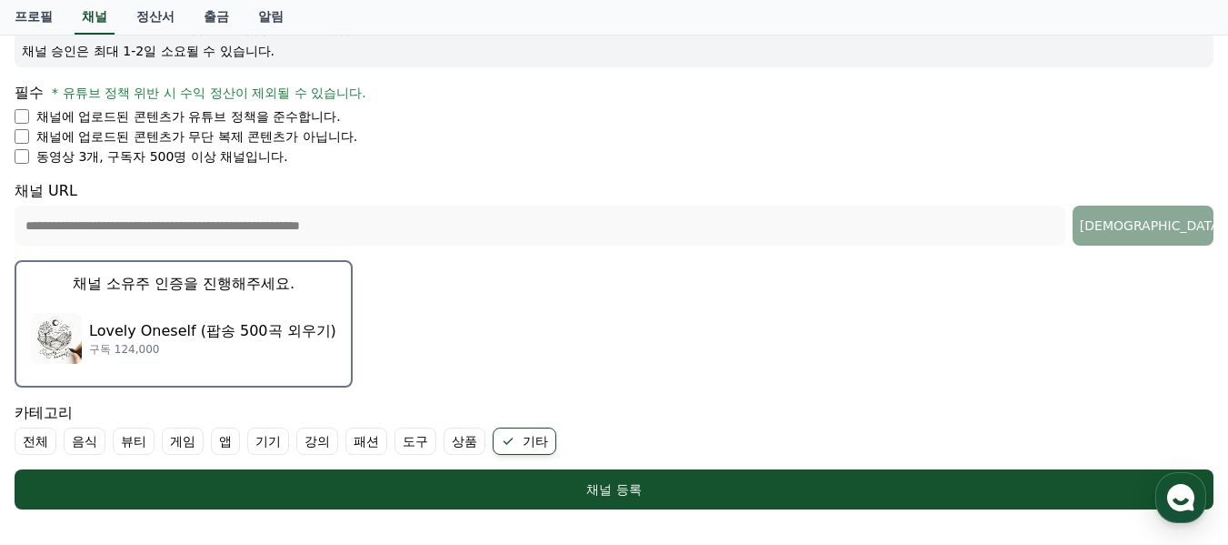
click at [158, 333] on p "Lovely Oneself (팝송 500곡 외우기)" at bounding box center [212, 331] width 247 height 22
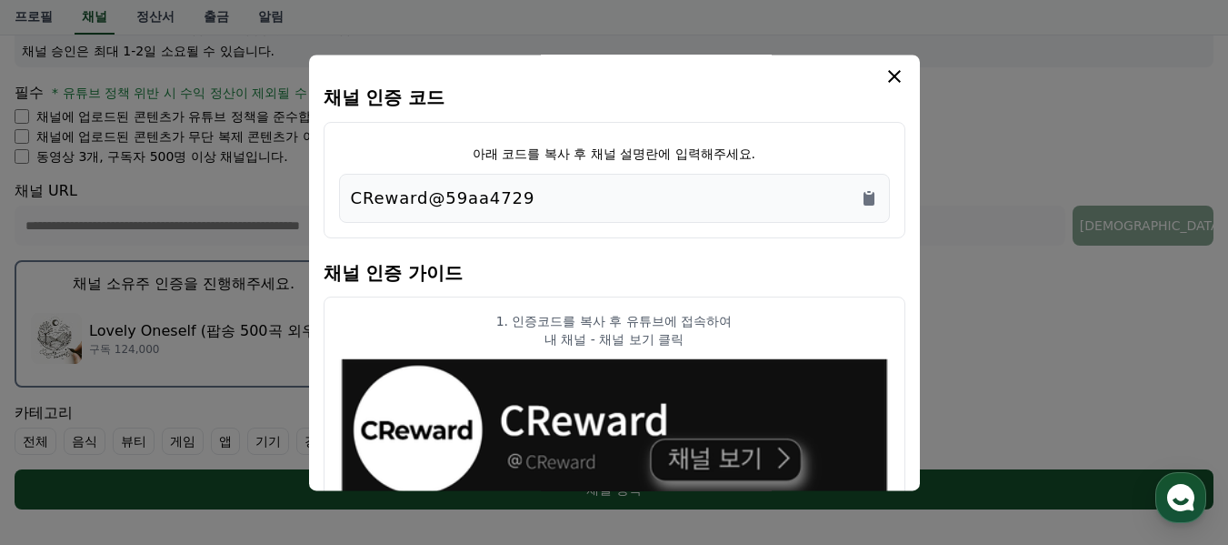
scroll to position [0, 0]
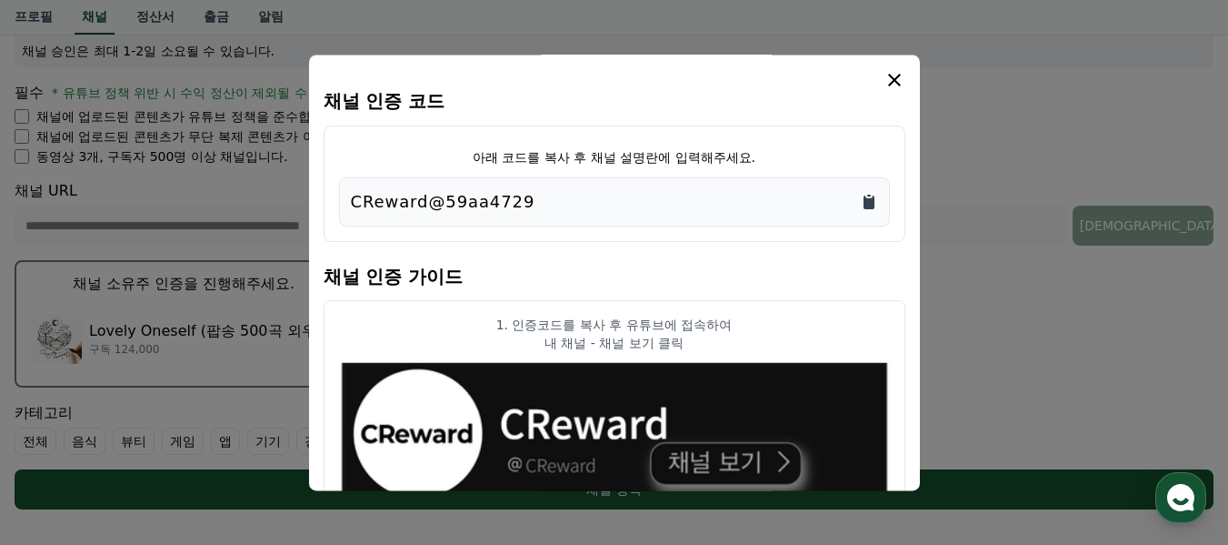
click at [866, 200] on icon "Copy to clipboard" at bounding box center [869, 202] width 11 height 14
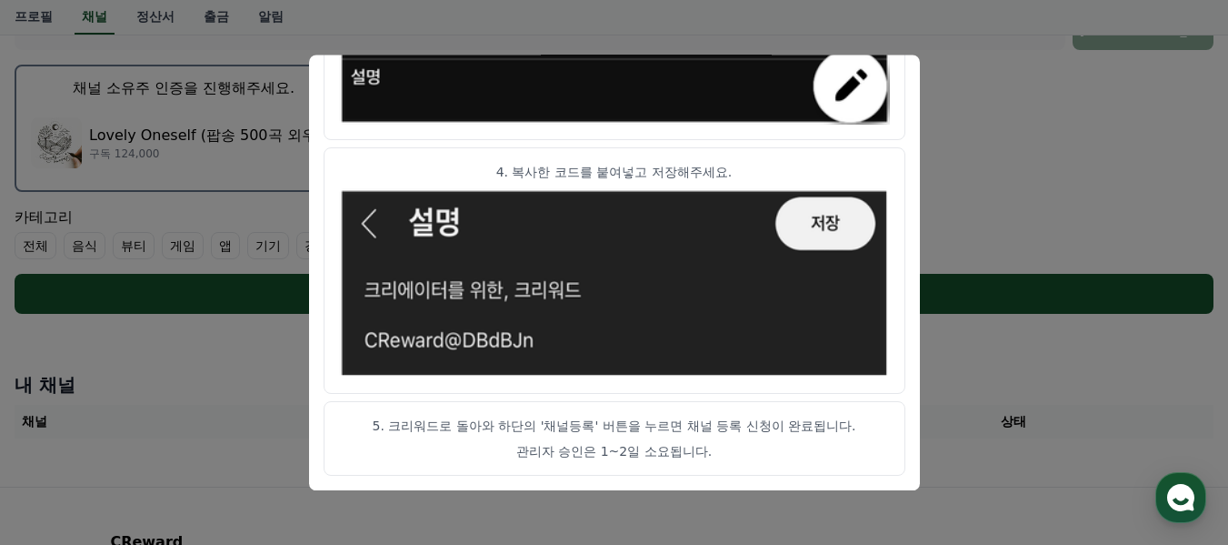
scroll to position [645, 0]
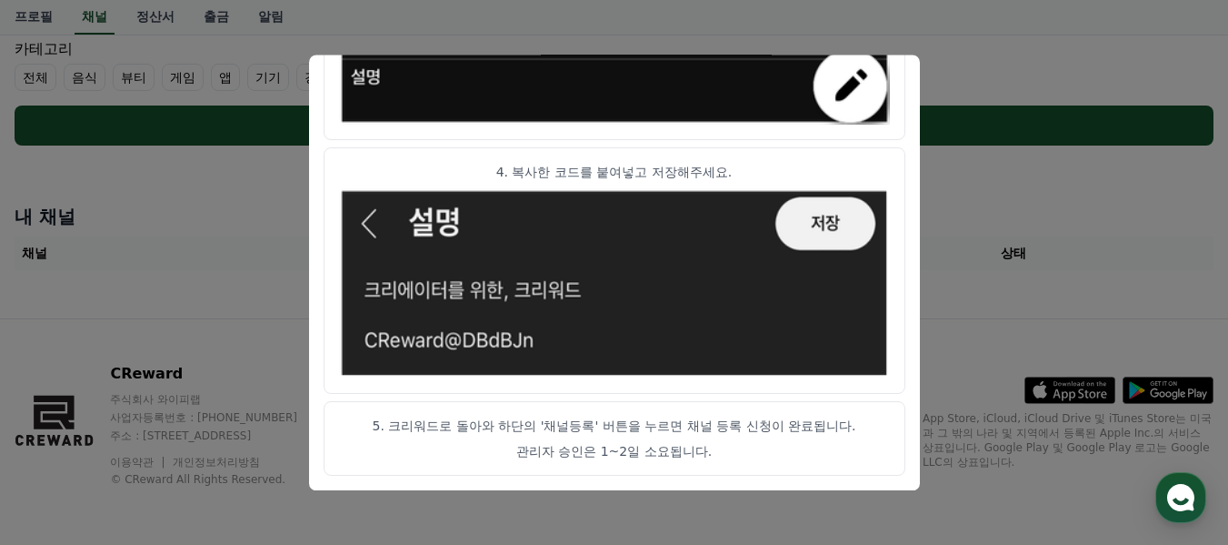
click at [1100, 206] on button "close modal" at bounding box center [614, 272] width 1228 height 545
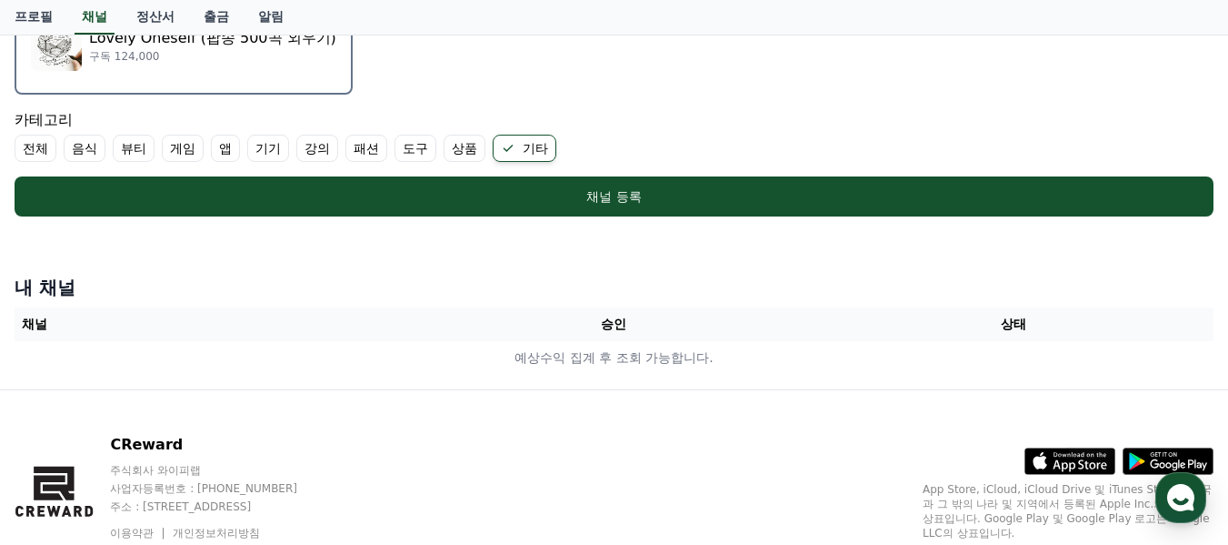
scroll to position [464, 0]
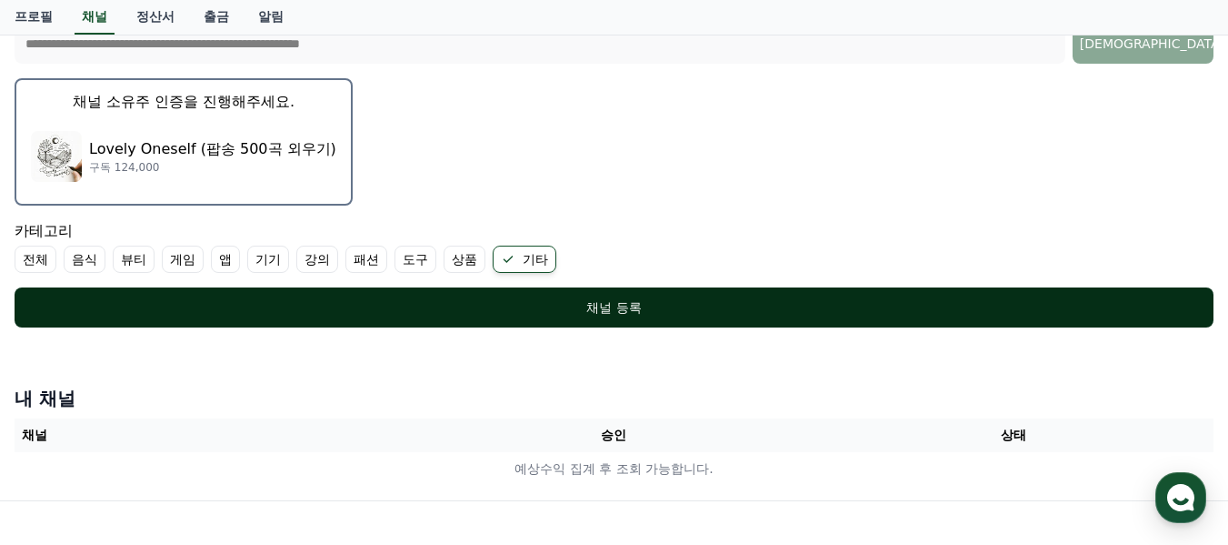
click at [688, 308] on div "채널 등록" at bounding box center [614, 307] width 1126 height 18
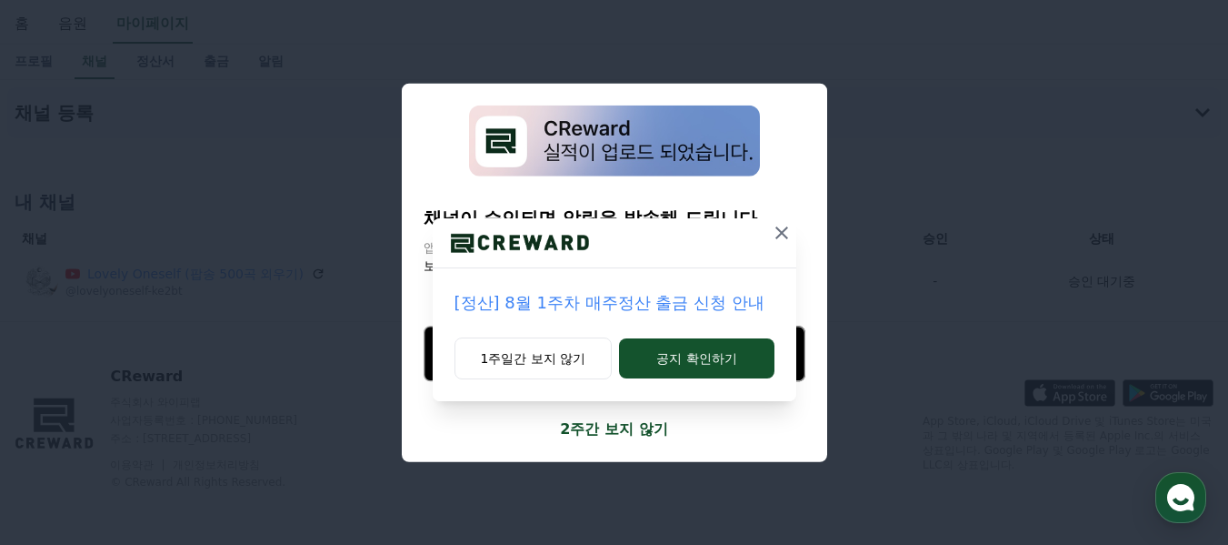
click at [779, 226] on icon at bounding box center [782, 233] width 22 height 22
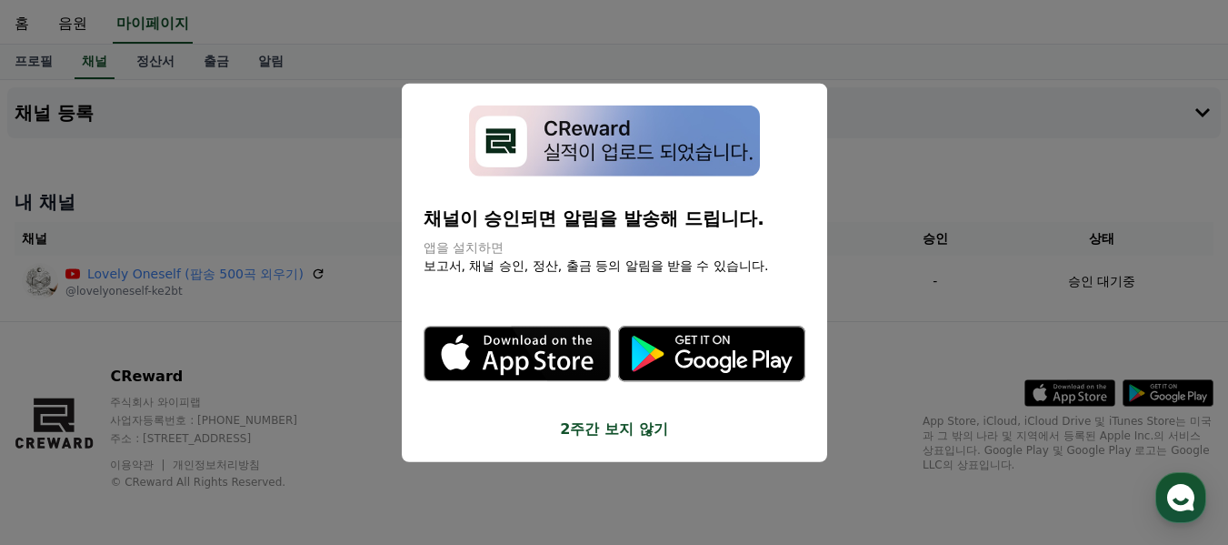
scroll to position [48, 0]
click at [576, 430] on button "2주간 보지 않기" at bounding box center [615, 429] width 382 height 22
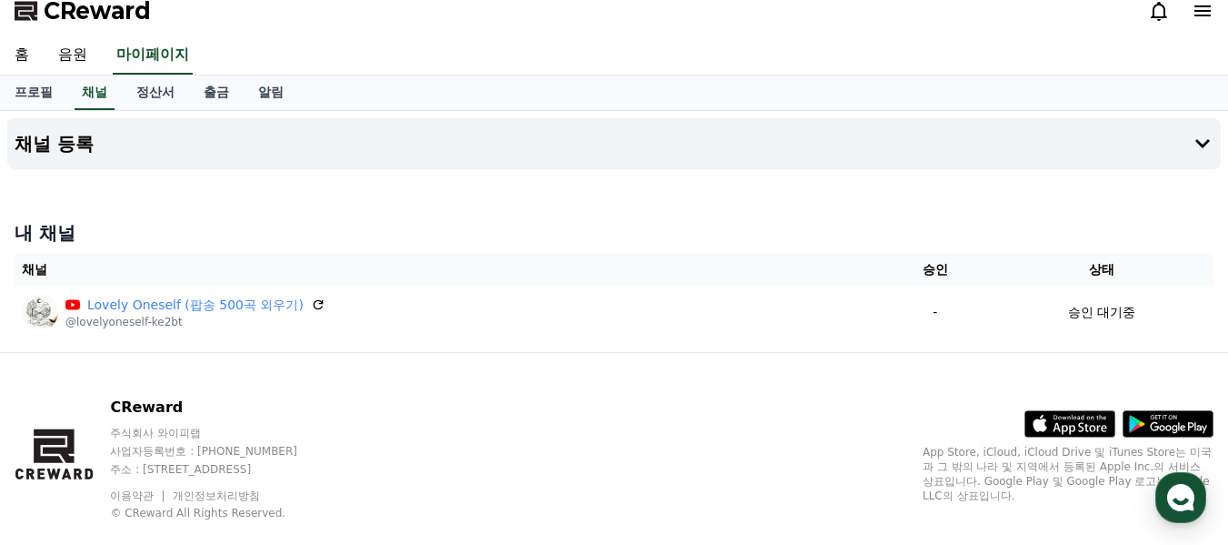
scroll to position [0, 0]
